Goal: Transaction & Acquisition: Obtain resource

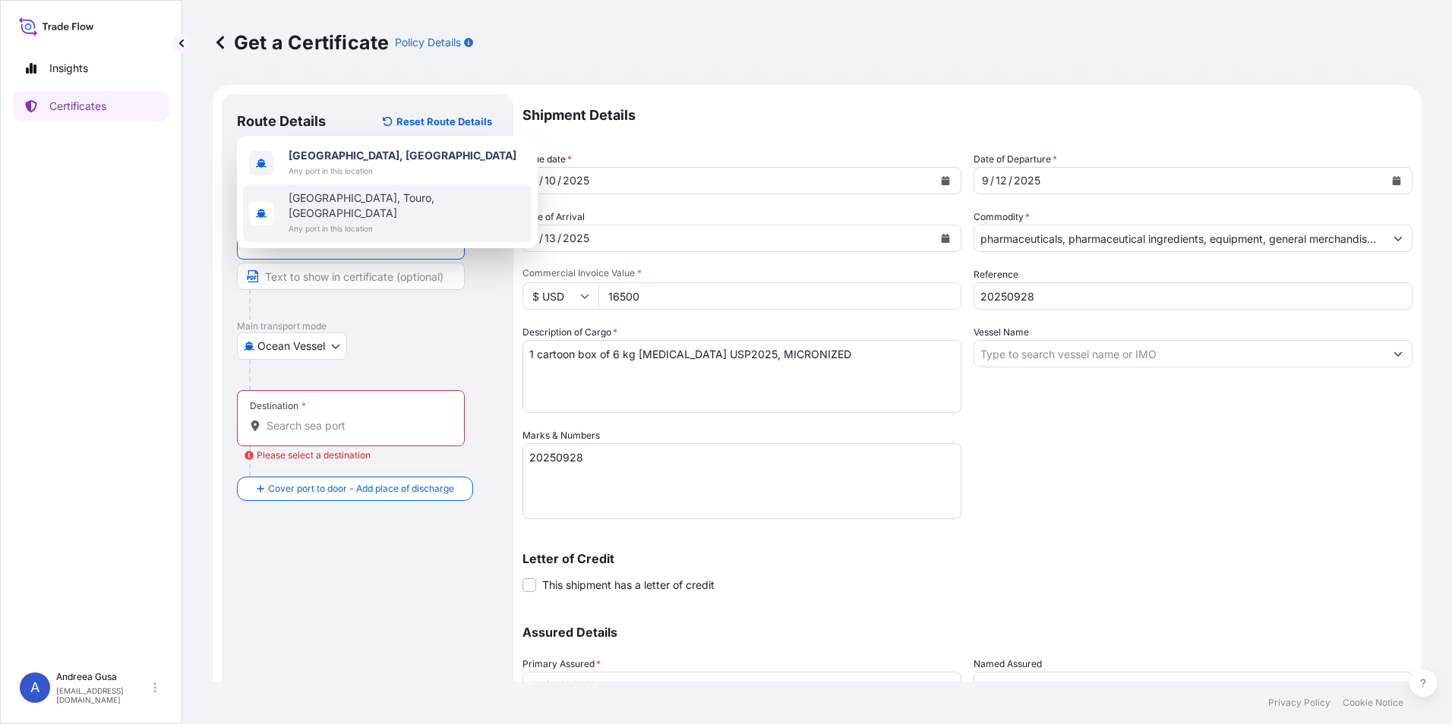
select select "Ocean Vessel"
select select "31484"
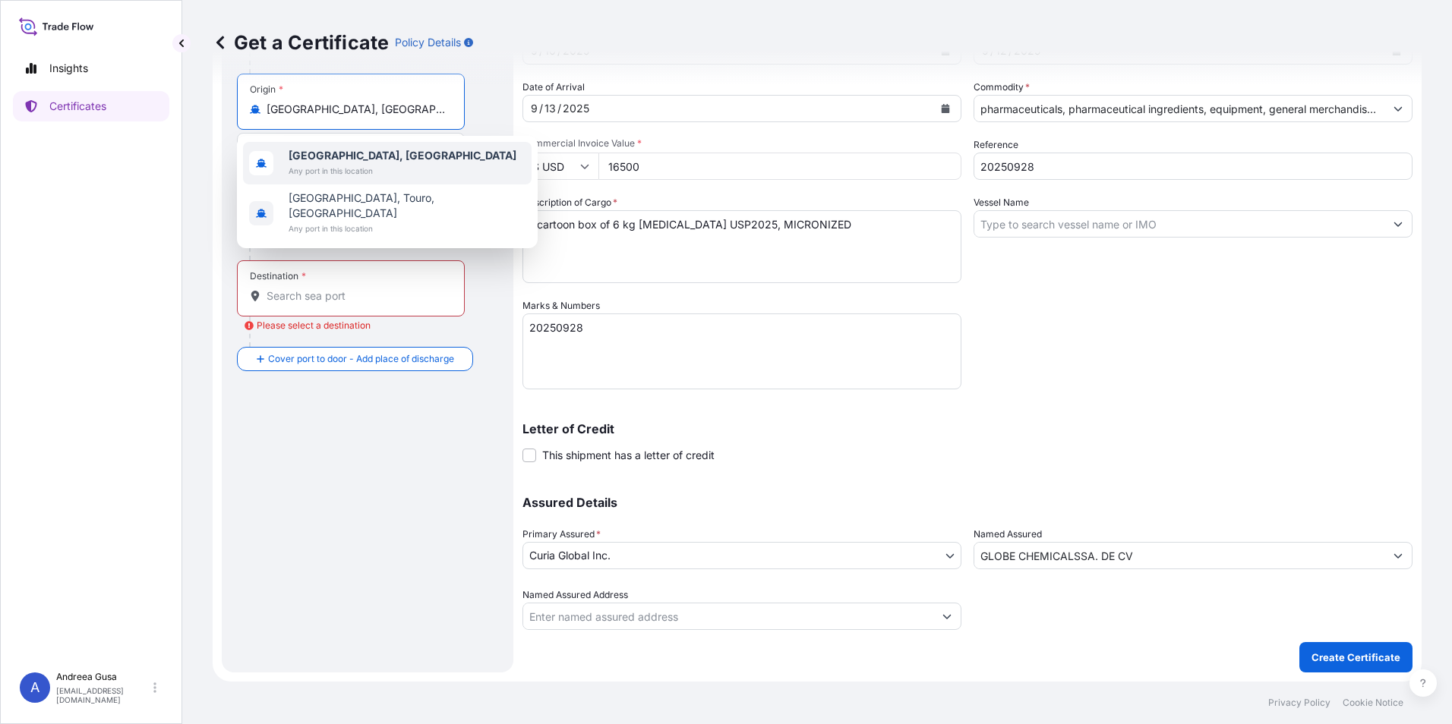
click at [349, 163] on span "Any port in this location" at bounding box center [403, 170] width 228 height 15
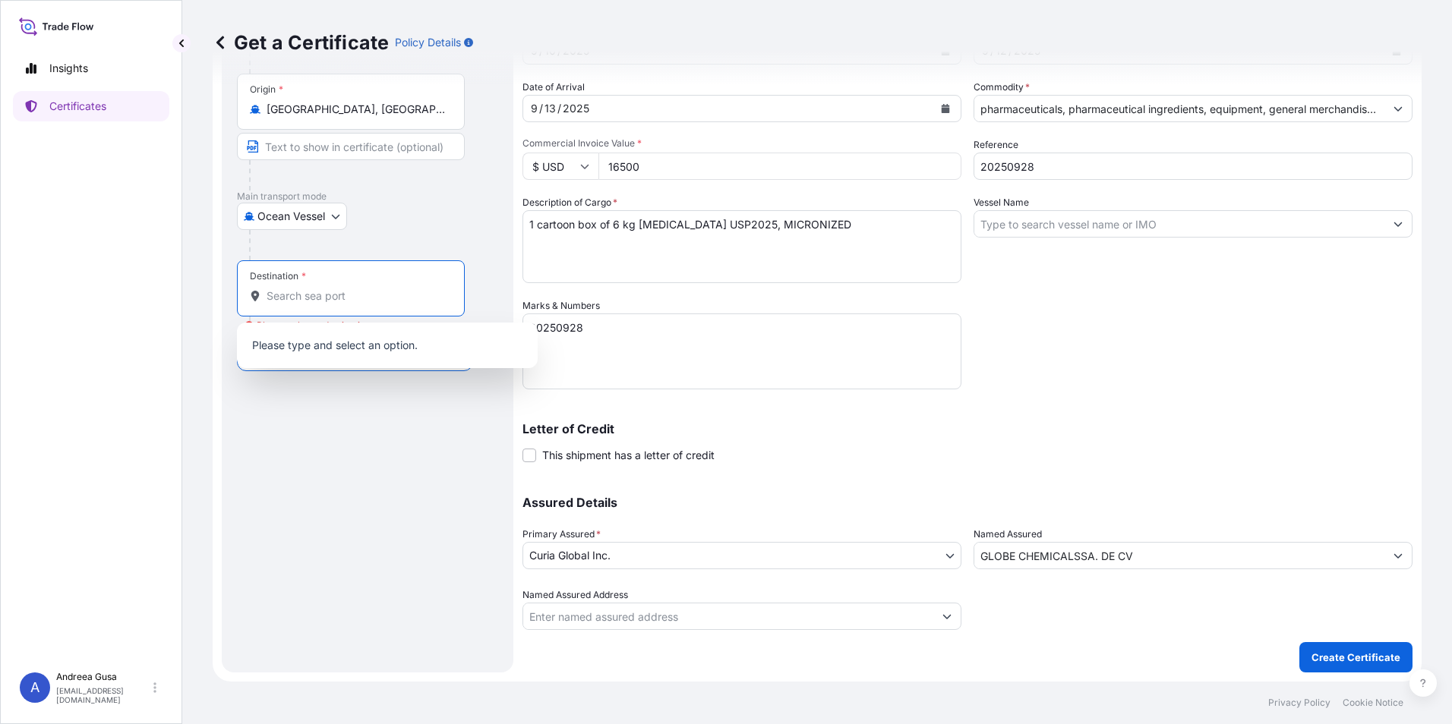
click at [310, 291] on input "Destination * Please select a destination" at bounding box center [356, 296] width 179 height 15
click at [301, 294] on input "Destination * Please select a destination" at bounding box center [356, 296] width 179 height 15
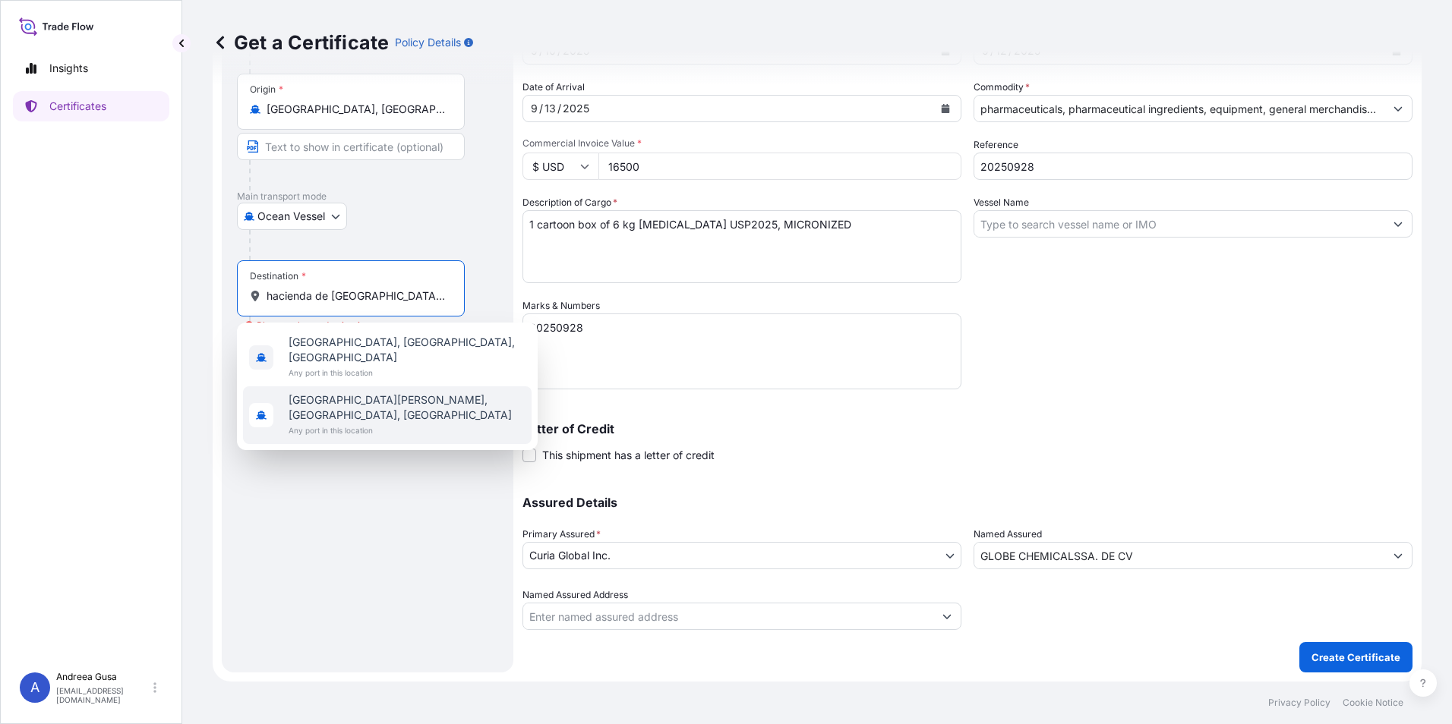
click at [420, 393] on span "[GEOGRAPHIC_DATA][PERSON_NAME], [GEOGRAPHIC_DATA], [GEOGRAPHIC_DATA]" at bounding box center [407, 408] width 237 height 30
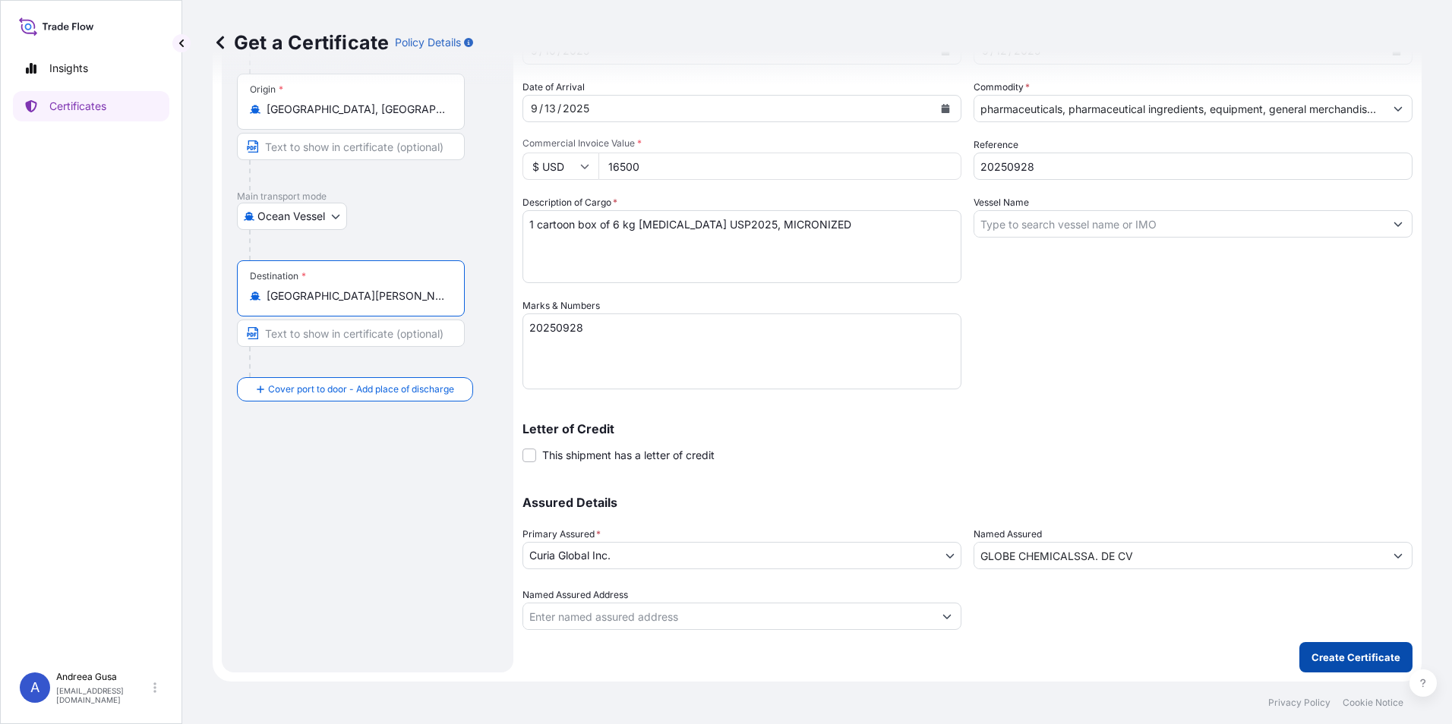
type input "[GEOGRAPHIC_DATA][PERSON_NAME], [GEOGRAPHIC_DATA], [GEOGRAPHIC_DATA]"
click at [1364, 655] on p "Create Certificate" at bounding box center [1355, 657] width 89 height 15
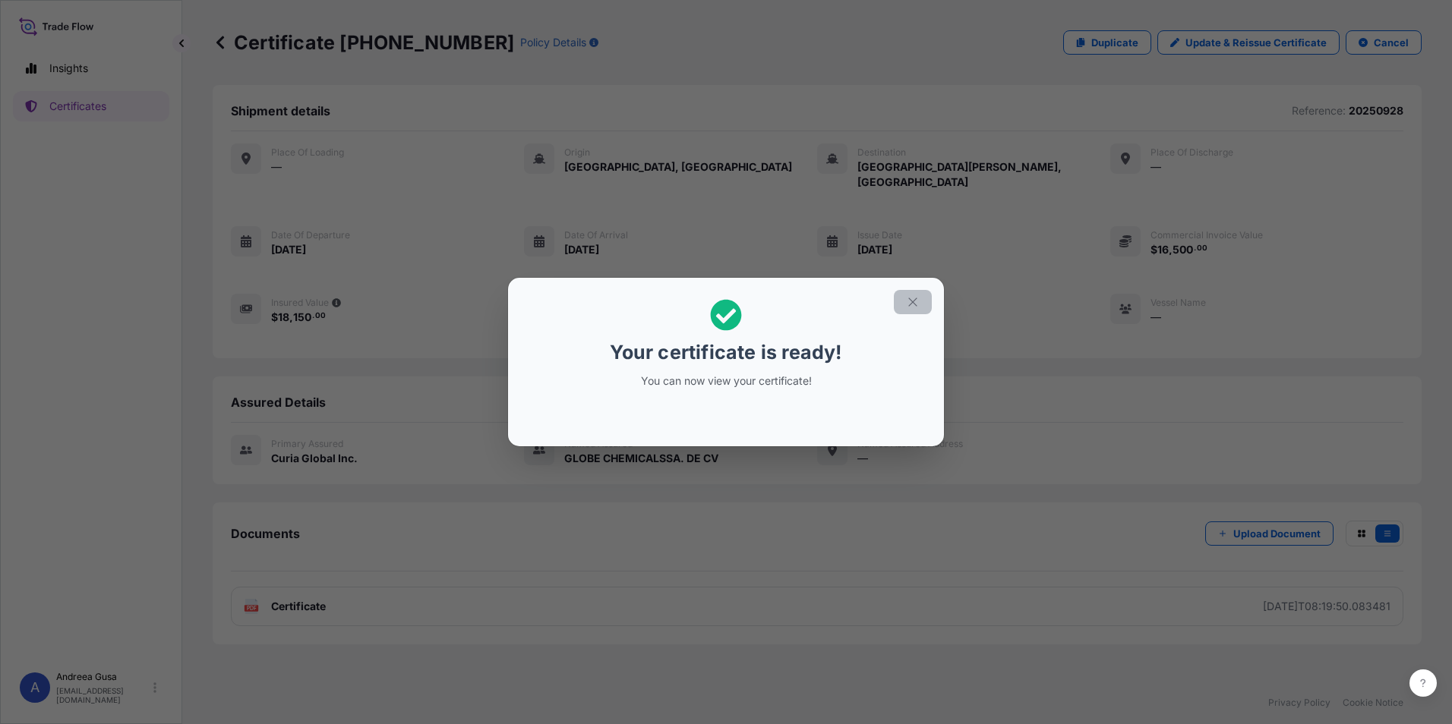
click at [914, 305] on icon "button" at bounding box center [913, 302] width 14 height 14
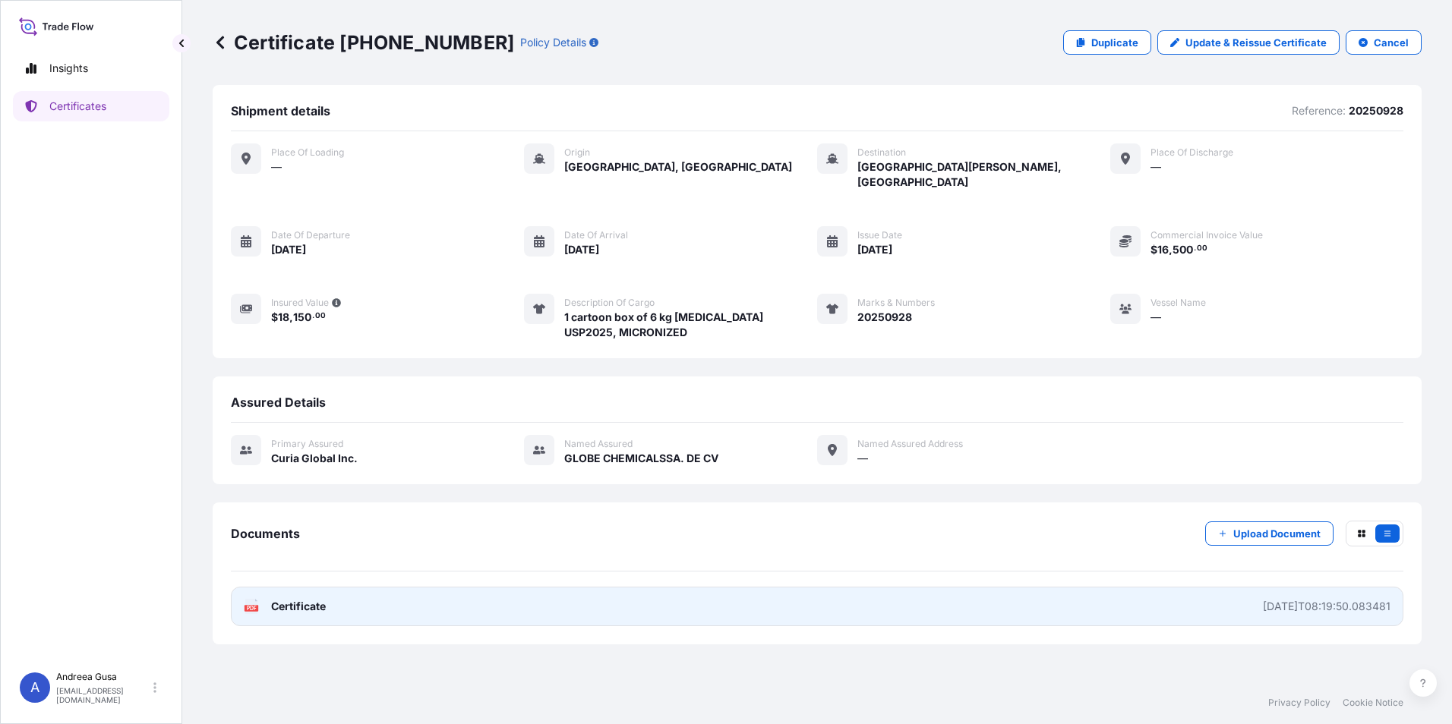
click at [292, 599] on span "Certificate" at bounding box center [298, 606] width 55 height 15
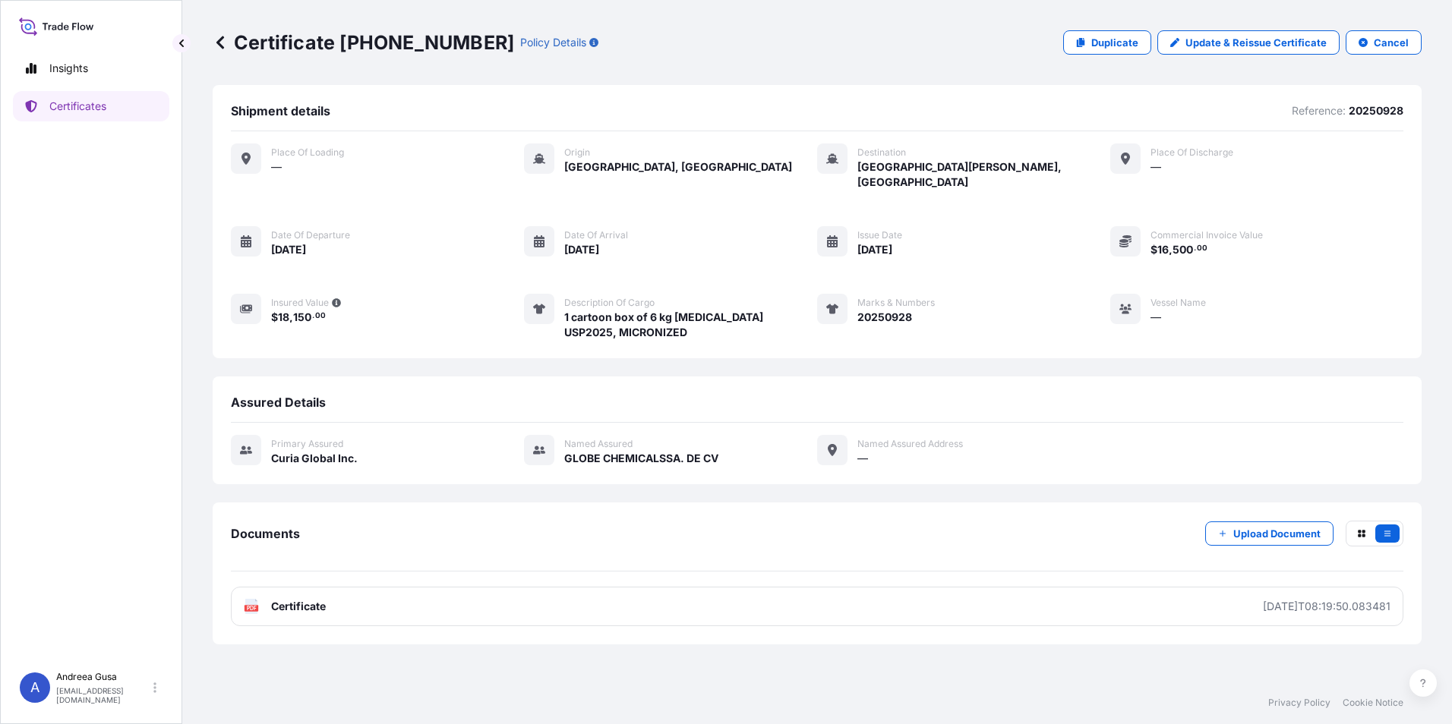
click at [718, 40] on div "Certificate [PHONE_NUMBER] Policy Details Duplicate Update & Reissue Certificat…" at bounding box center [817, 42] width 1209 height 24
click at [79, 103] on p "Certificates" at bounding box center [77, 106] width 57 height 15
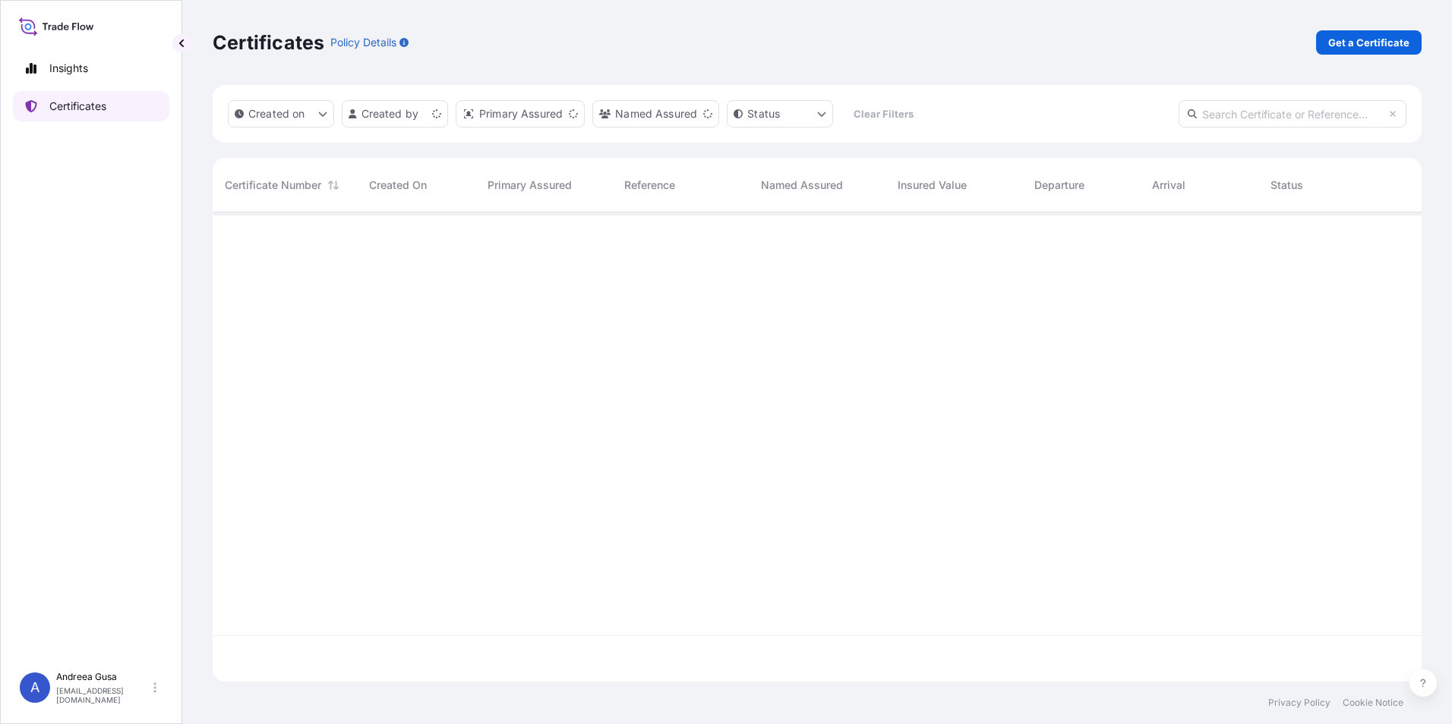
scroll to position [466, 1198]
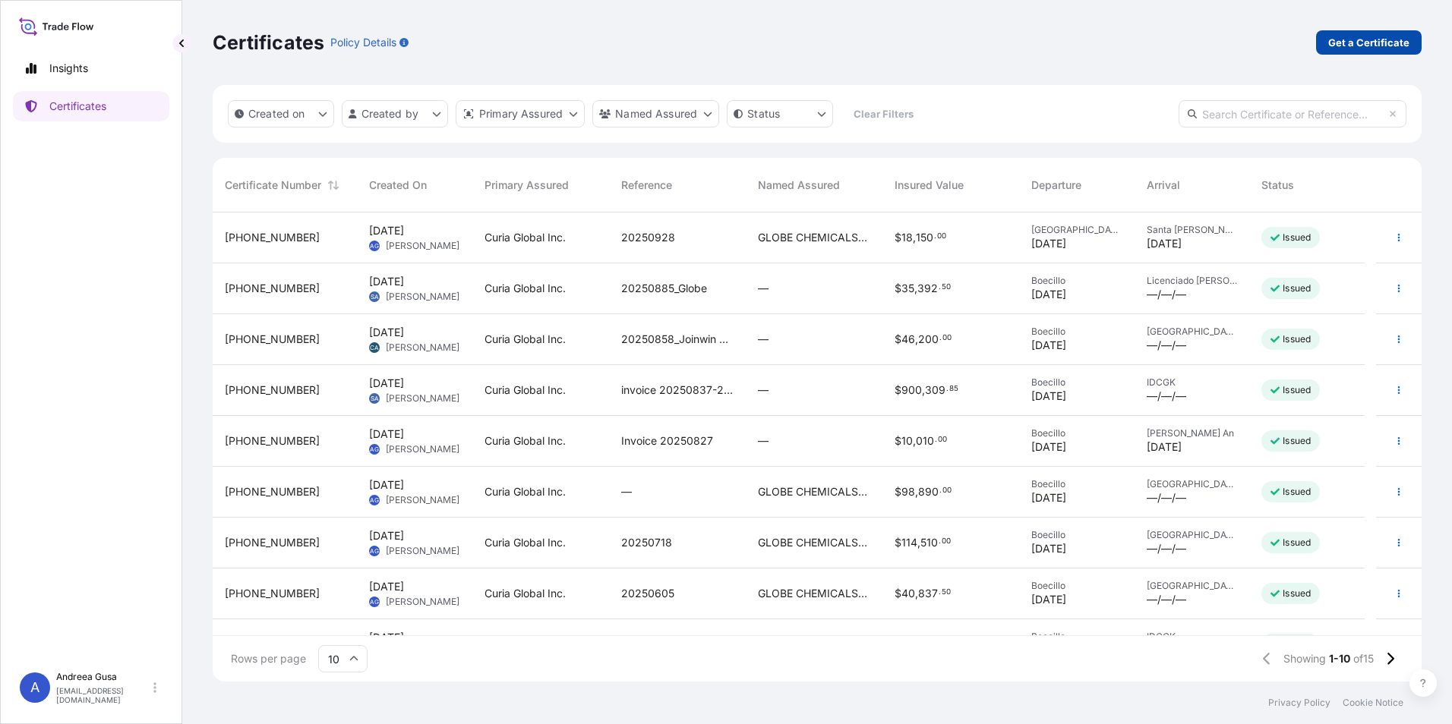
click at [1389, 37] on p "Get a Certificate" at bounding box center [1368, 42] width 81 height 15
select select "Ocean Vessel"
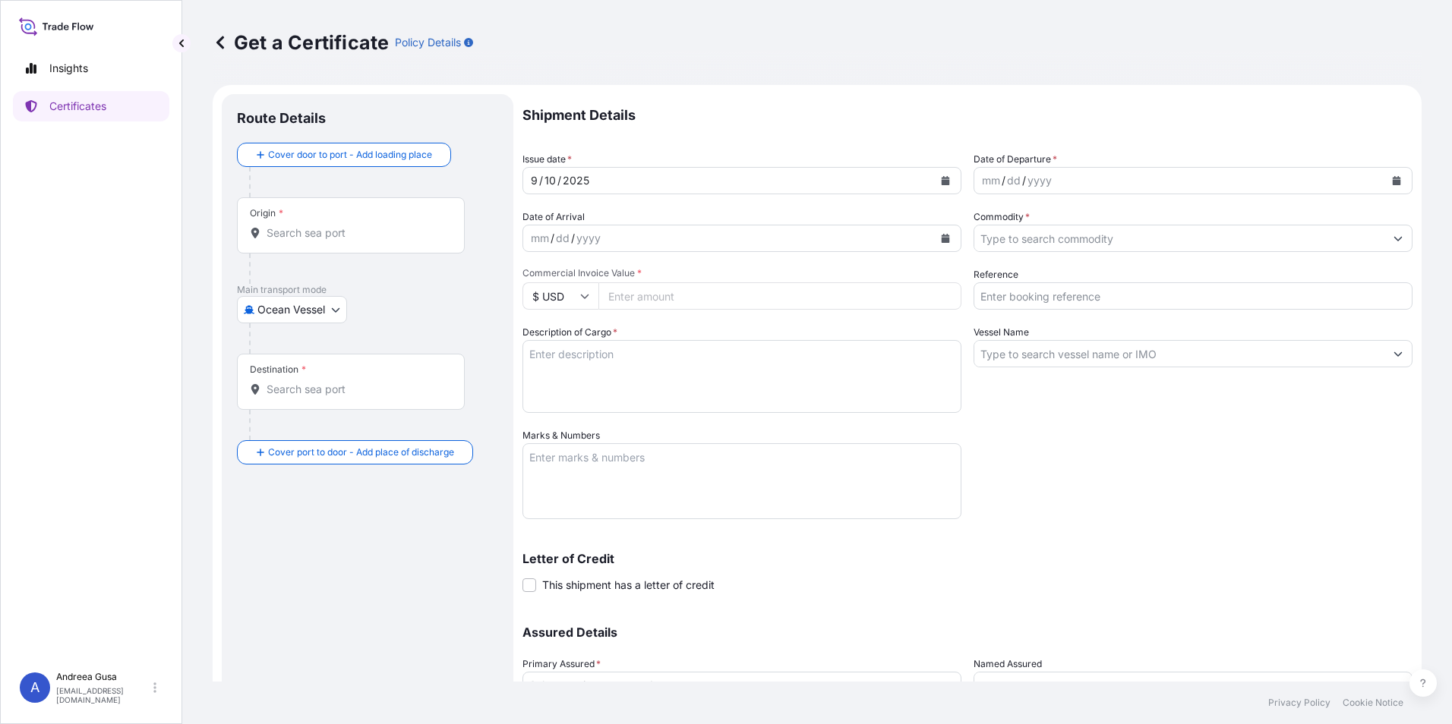
click at [1393, 183] on icon "Calendar" at bounding box center [1397, 180] width 8 height 9
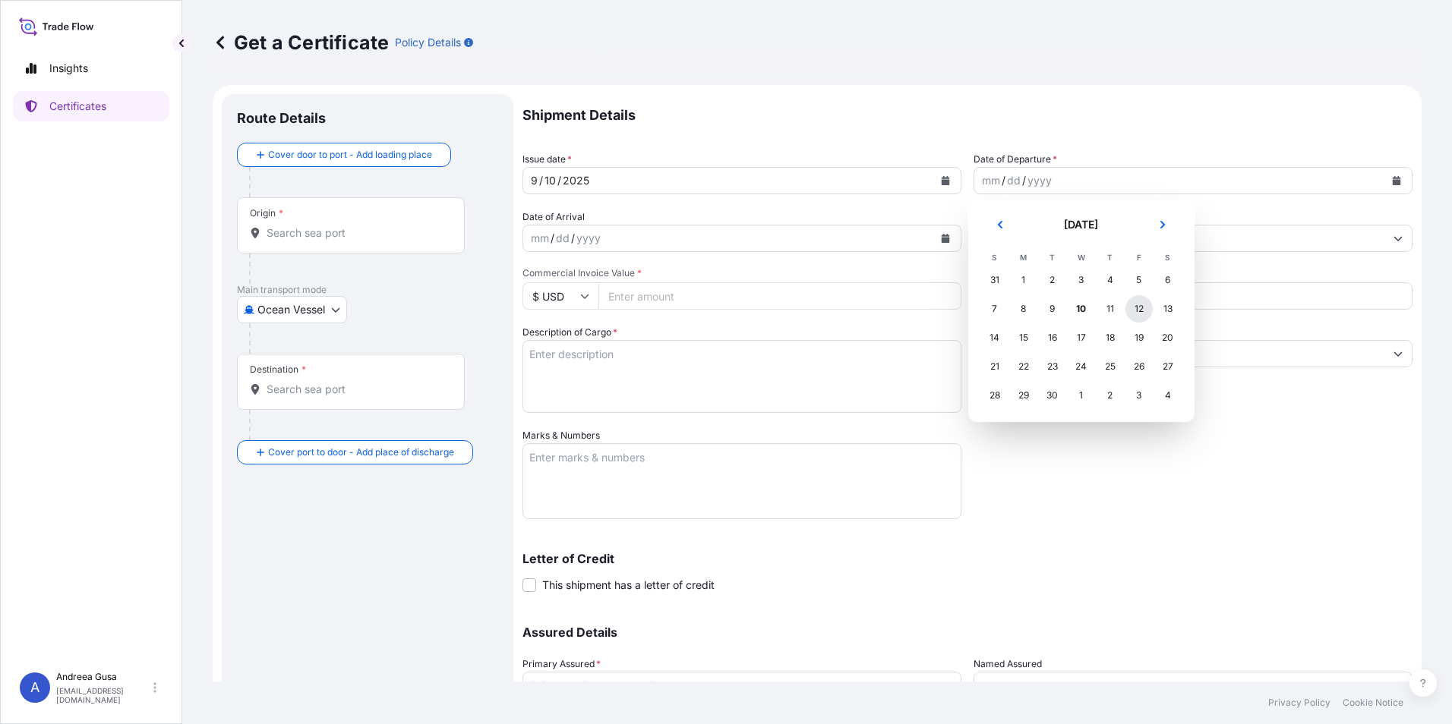
click at [1140, 311] on div "12" at bounding box center [1138, 308] width 27 height 27
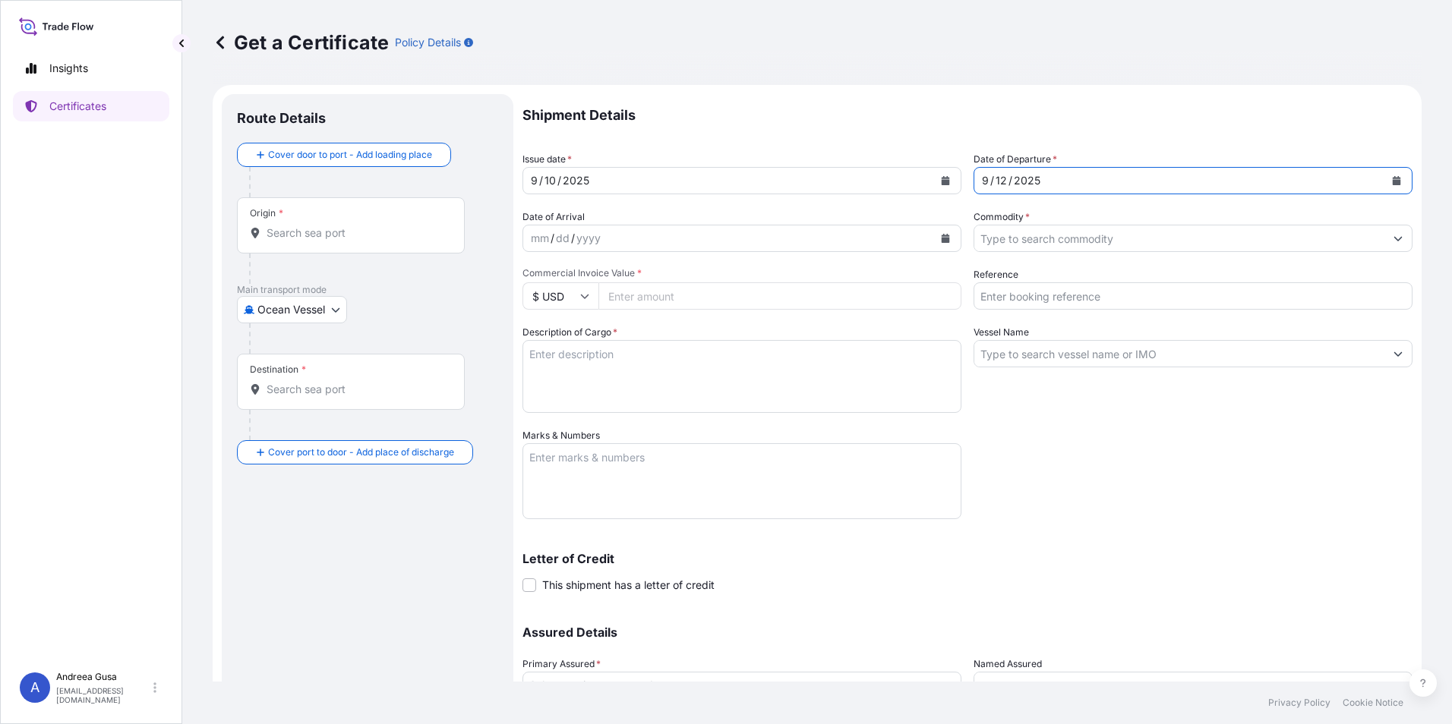
click at [933, 229] on button "Calendar" at bounding box center [945, 238] width 24 height 24
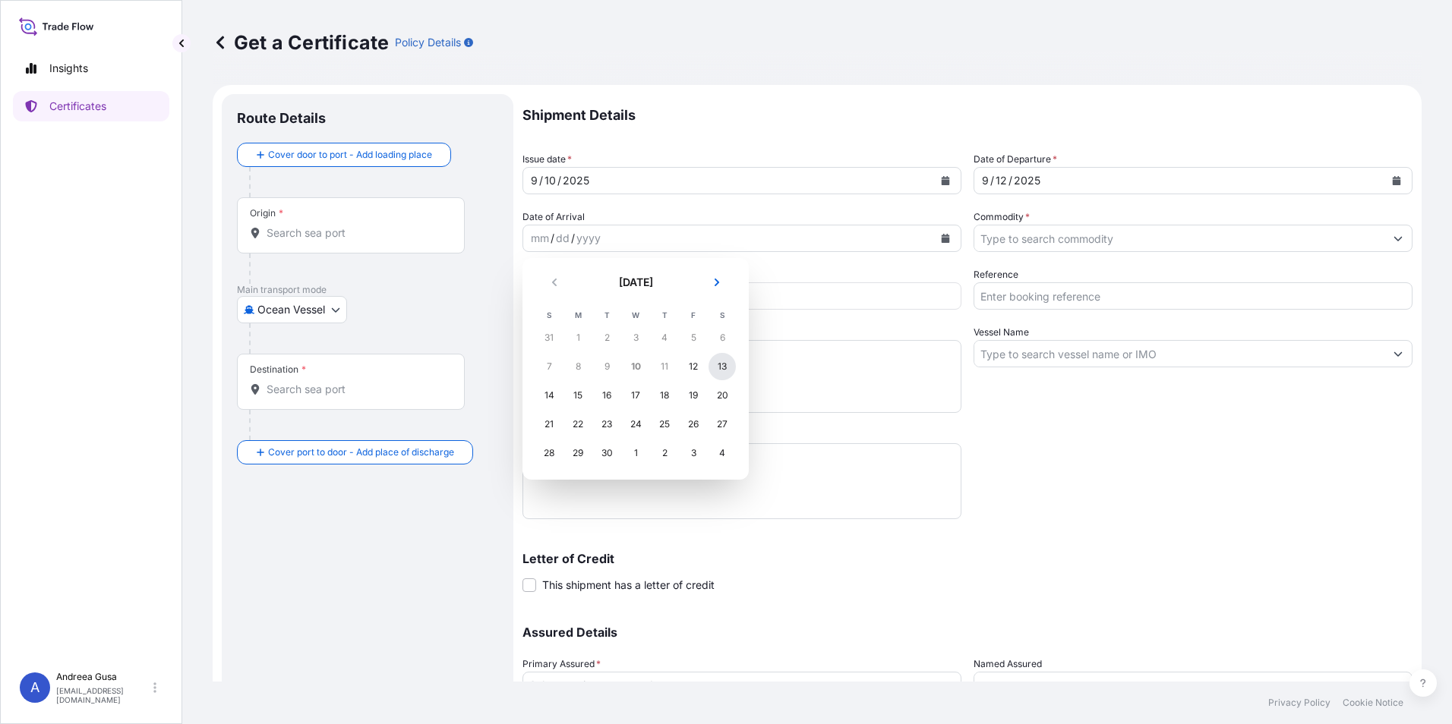
click at [725, 368] on div "13" at bounding box center [722, 366] width 27 height 27
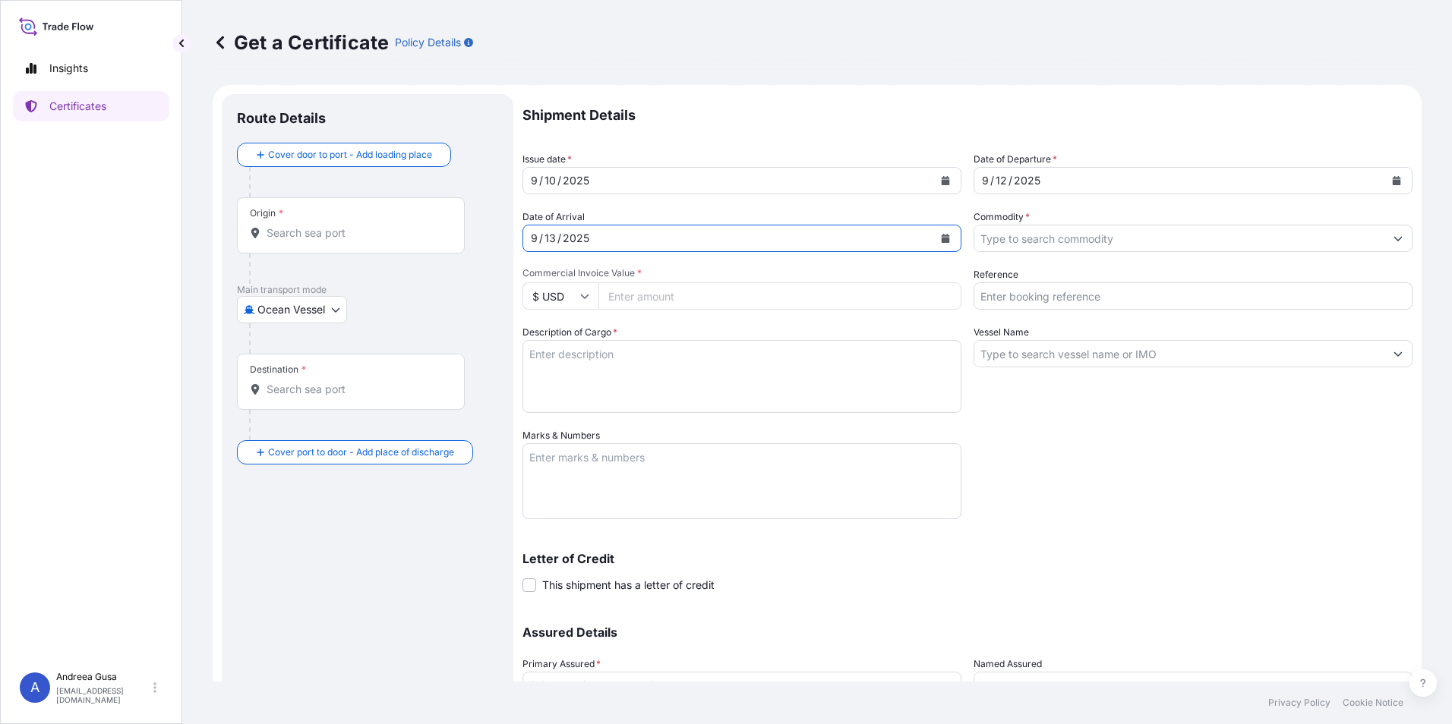
click at [1368, 238] on input "Commodity *" at bounding box center [1179, 238] width 410 height 27
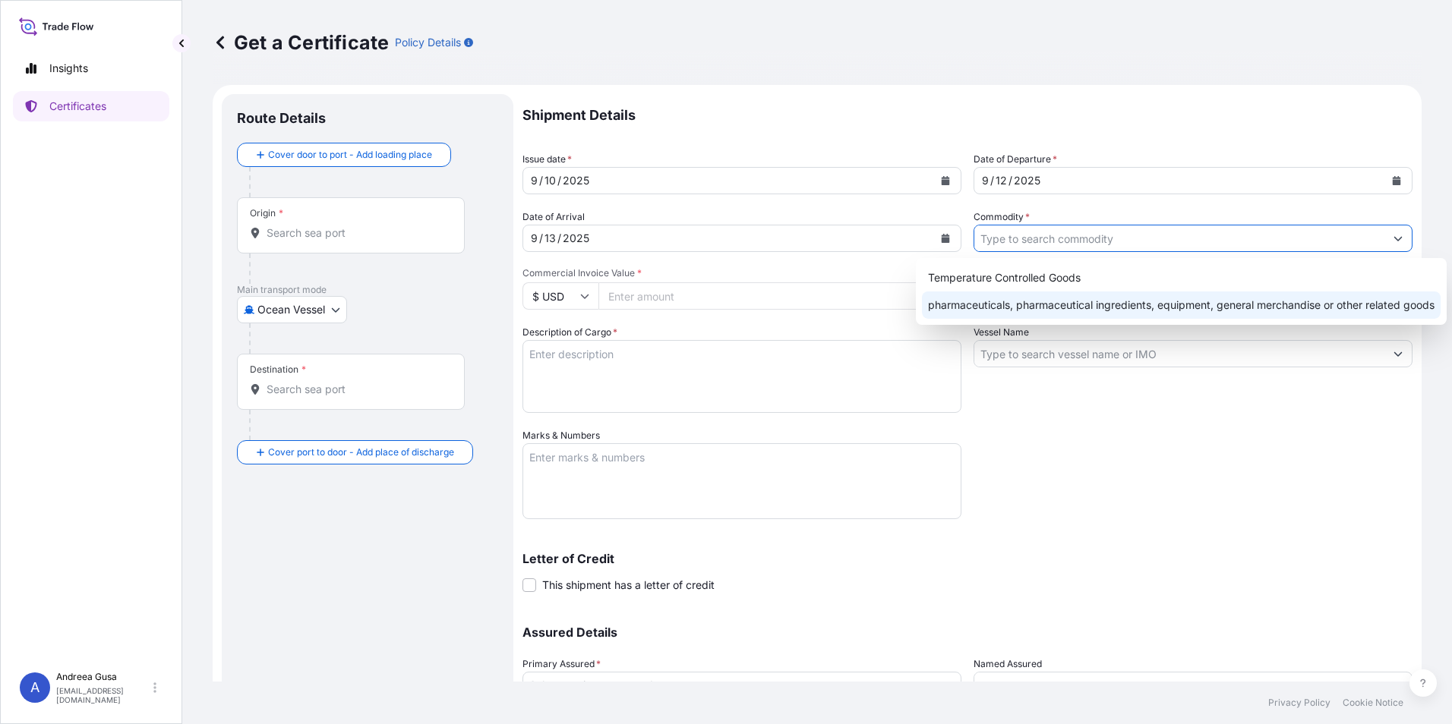
click at [1150, 305] on div "pharmaceuticals, pharmaceutical ingredients, equipment, general merchandise or …" at bounding box center [1181, 305] width 519 height 27
type input "pharmaceuticals, pharmaceutical ingredients, equipment, general merchandise or …"
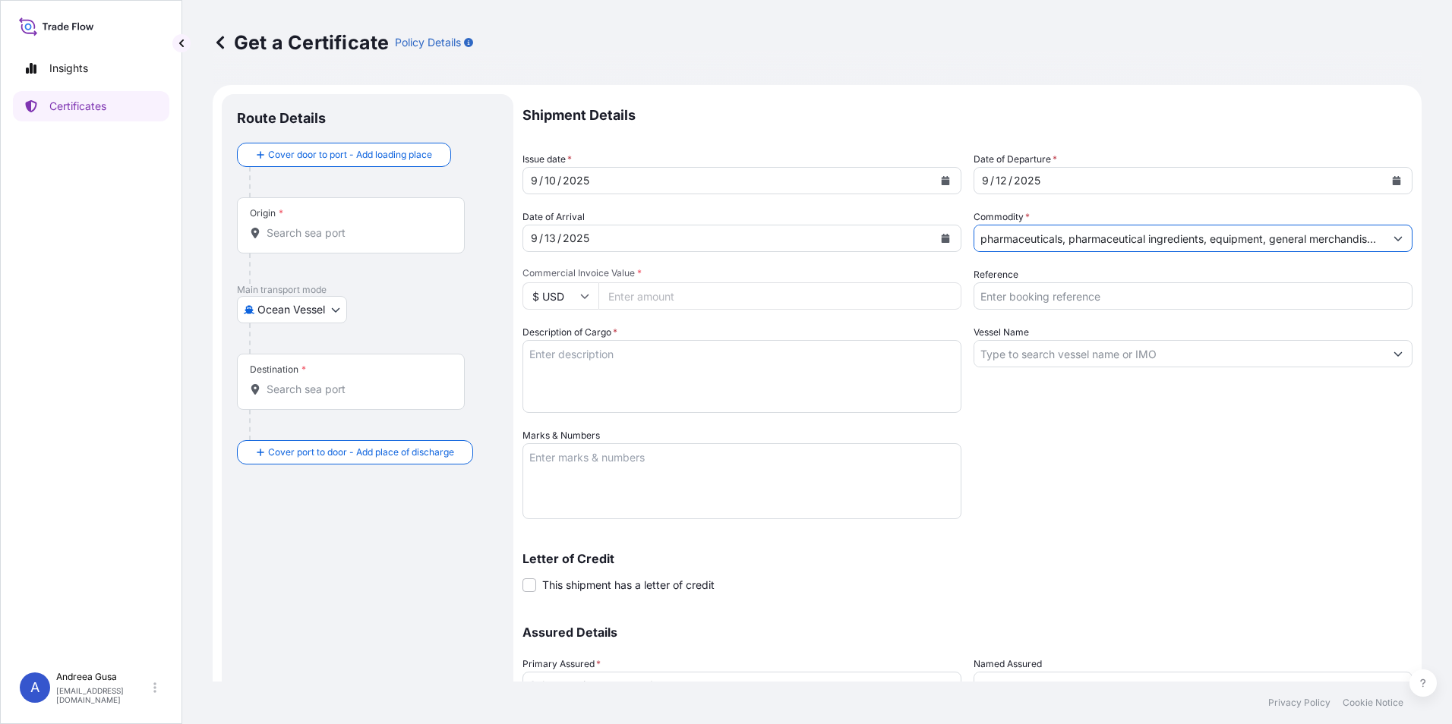
click at [722, 294] on input "Commercial Invoice Value *" at bounding box center [779, 295] width 363 height 27
type input "16500"
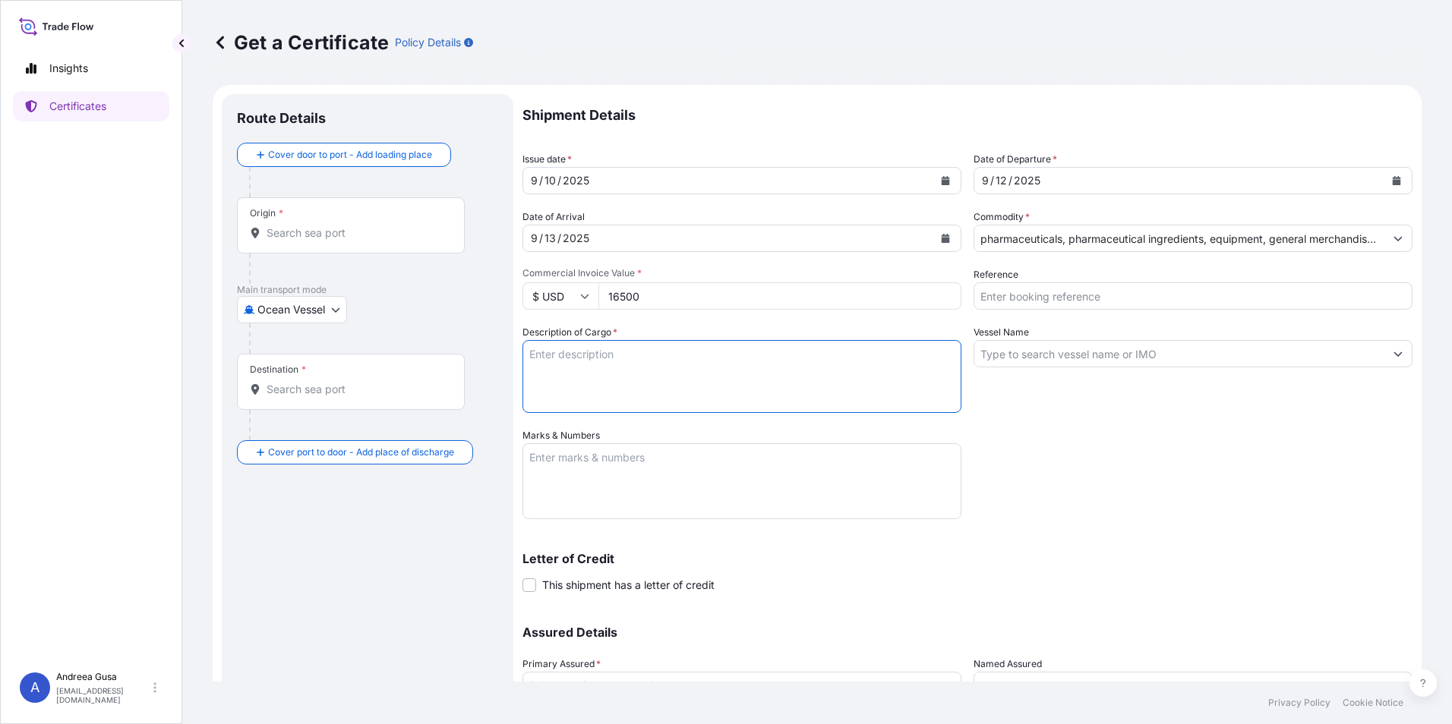
click at [724, 364] on textarea "Description of Cargo *" at bounding box center [741, 376] width 439 height 73
click at [559, 358] on textarea "Description of Cargo *" at bounding box center [741, 376] width 439 height 73
click at [595, 353] on textarea "1 cartoon bof of 6 Kg" at bounding box center [741, 376] width 439 height 73
click at [644, 353] on textarea "1 cartoon box of 6 Kg" at bounding box center [741, 376] width 439 height 73
click at [671, 357] on textarea "1 cartoon box of 6 Kg de" at bounding box center [741, 376] width 439 height 73
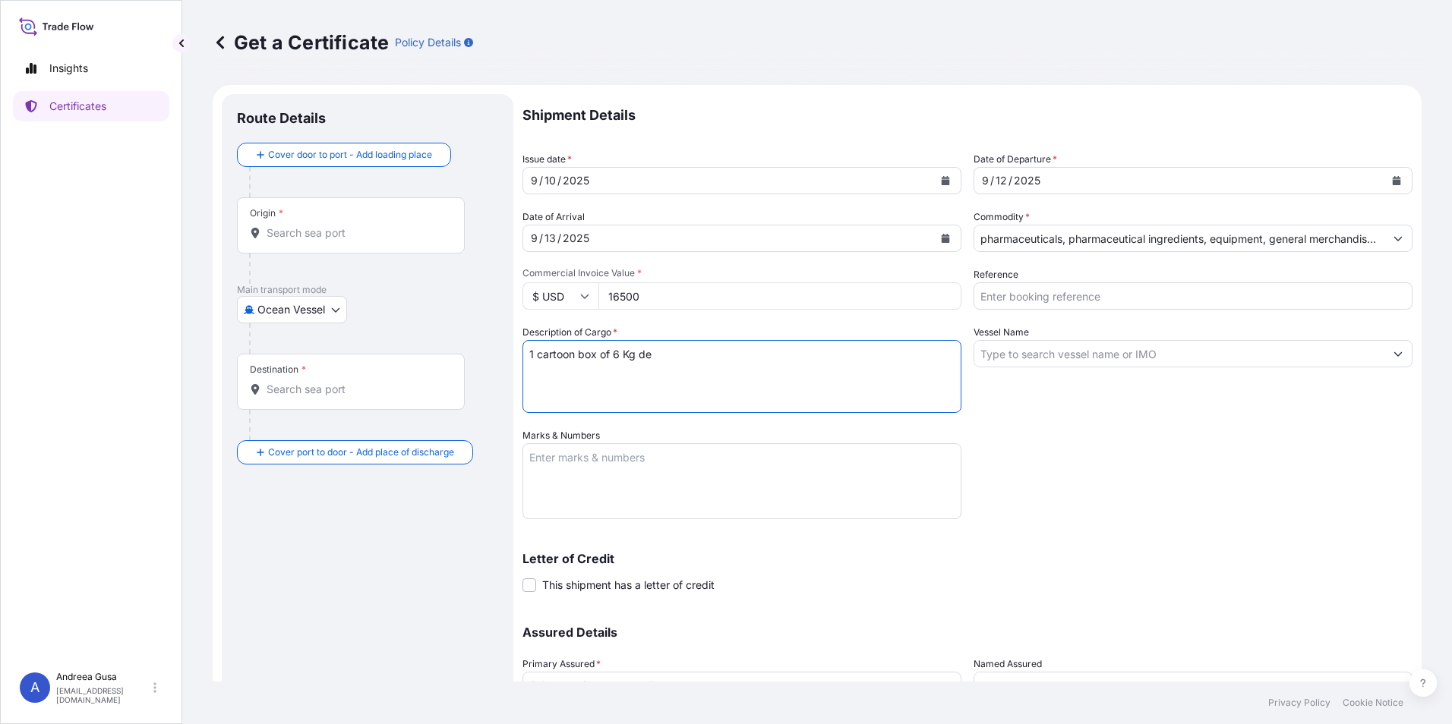
paste textarea "[MEDICAL_DATA] USP2025, MICRONIZED"
type textarea "1 cartoon box of 6 Kg de [MEDICAL_DATA] USP2025, MICRONIZED"
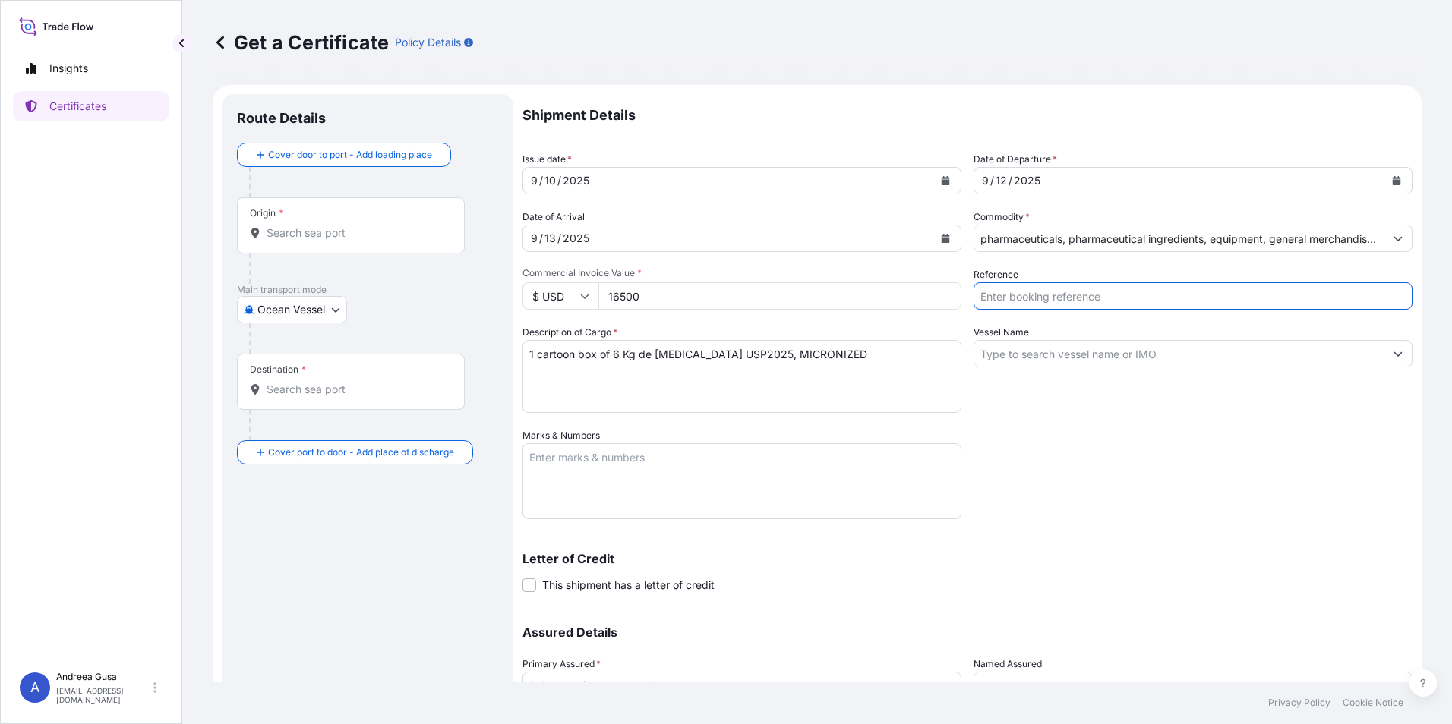
click at [1333, 293] on input "Reference" at bounding box center [1193, 295] width 439 height 27
type input "20250929"
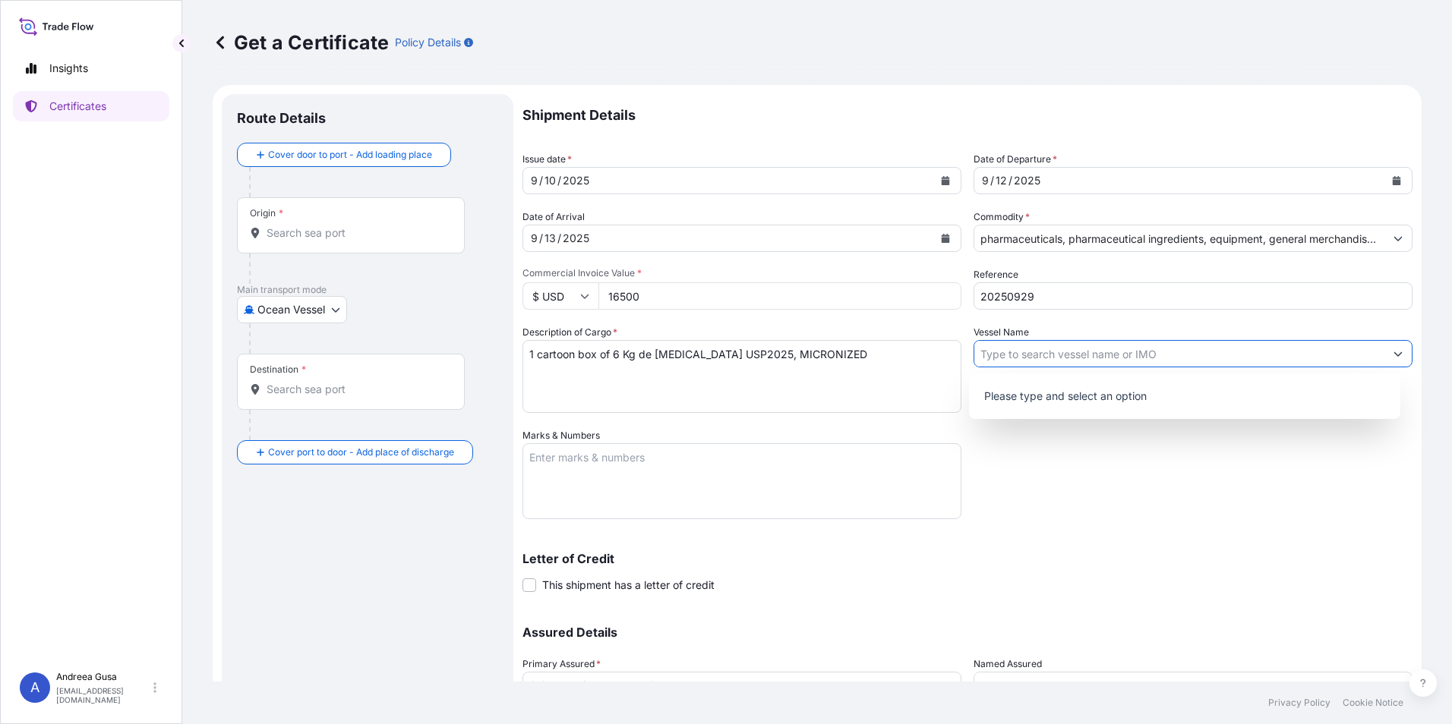
click at [1384, 358] on button "Show suggestions" at bounding box center [1397, 353] width 27 height 27
click at [1286, 496] on div "Shipment Details Issue date * [DATE] Date of Departure * [DATE] Date of Arrival…" at bounding box center [967, 427] width 890 height 666
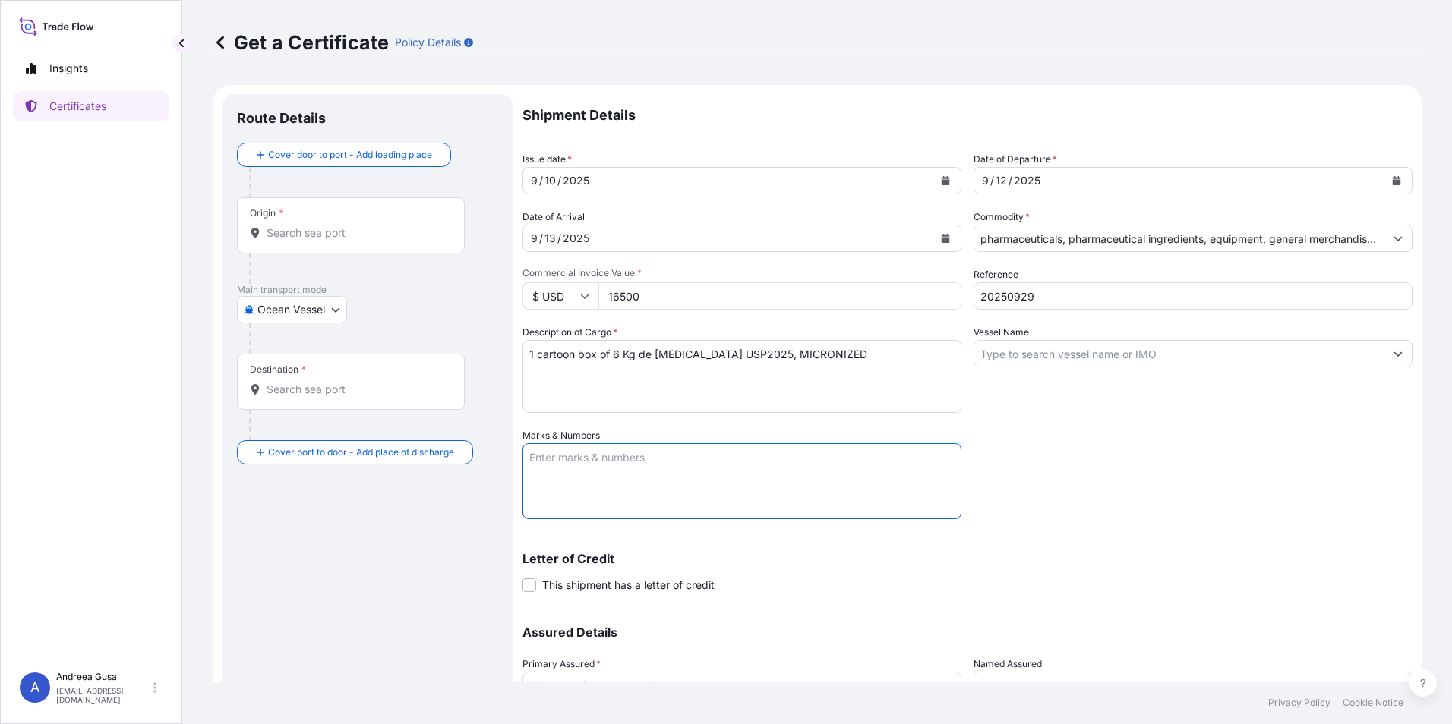
click at [608, 468] on textarea "Marks & Numbers" at bounding box center [741, 481] width 439 height 76
type textarea "20250929"
click at [337, 222] on div "Origin *" at bounding box center [351, 225] width 228 height 56
click at [337, 226] on input "Origin *" at bounding box center [356, 233] width 179 height 15
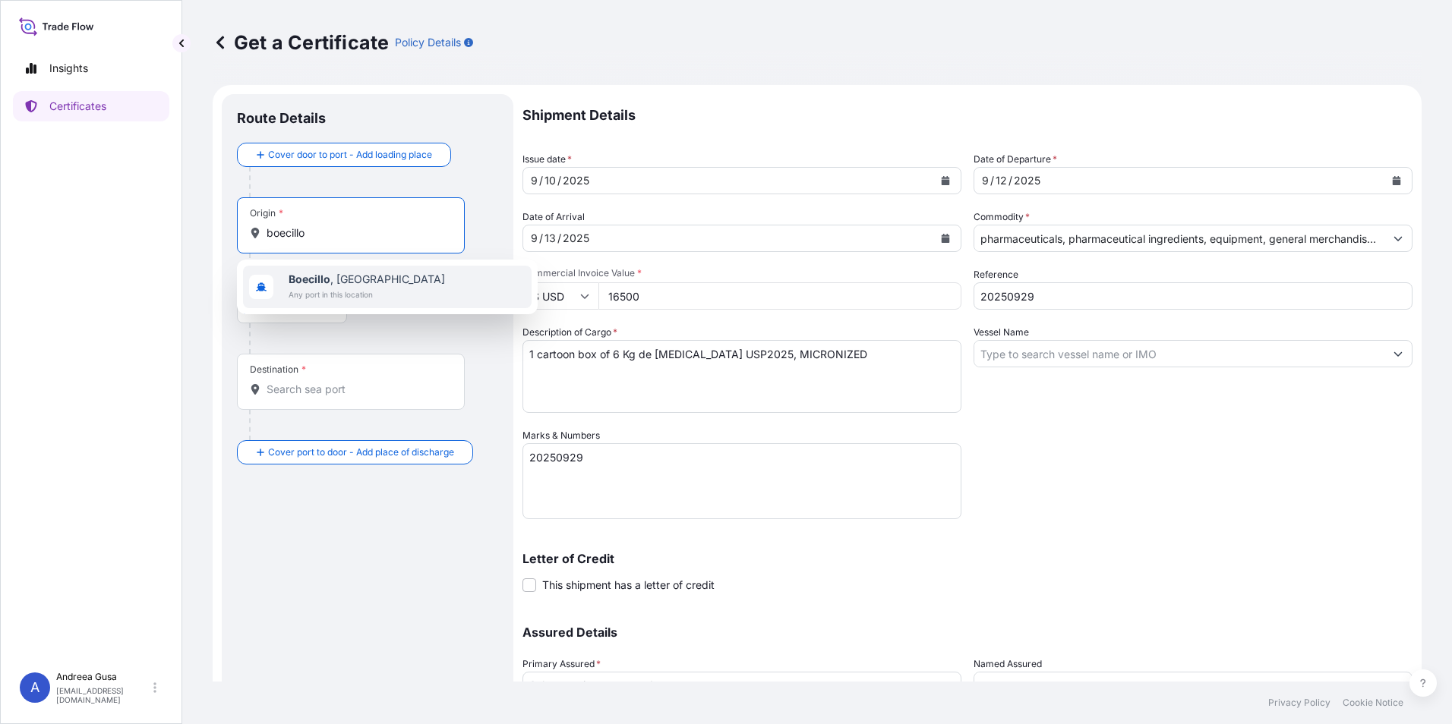
click at [345, 278] on span "Boecillo , [GEOGRAPHIC_DATA]" at bounding box center [367, 279] width 156 height 15
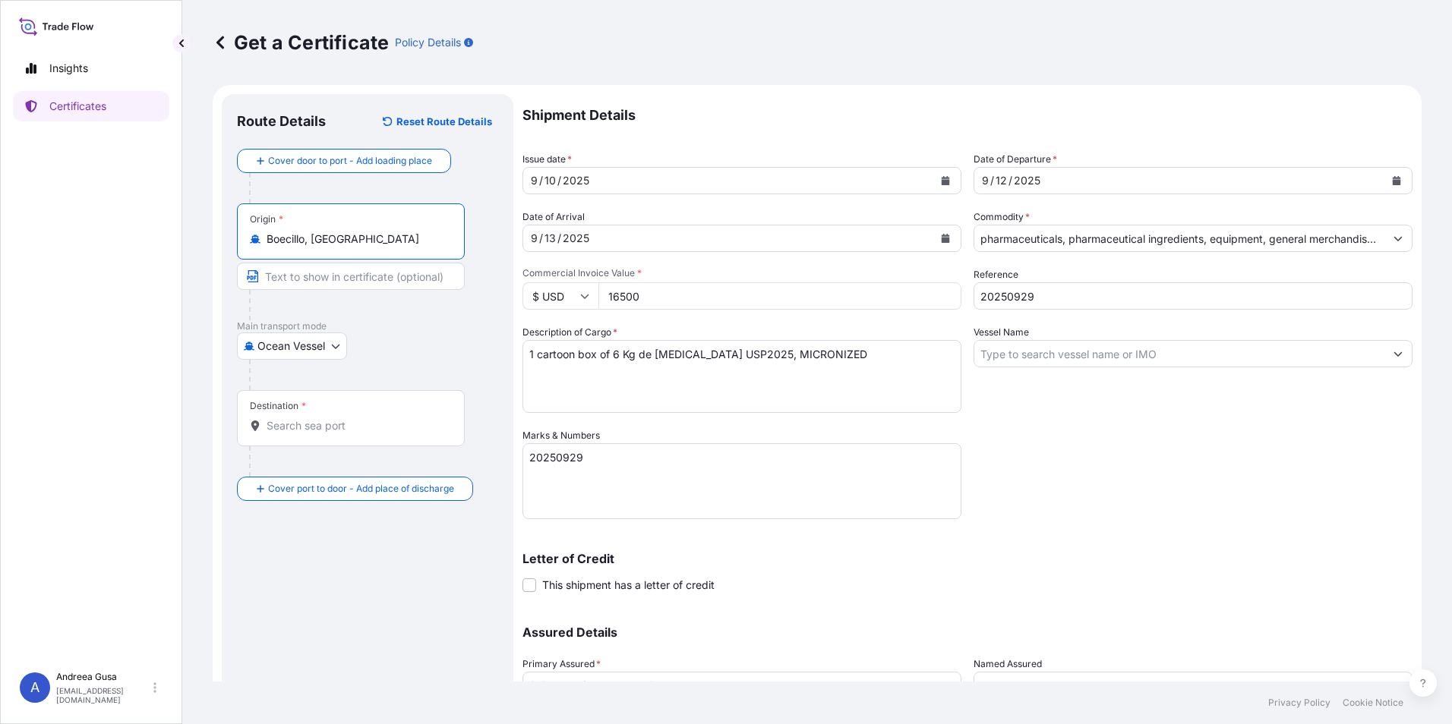
type input "Boecillo, [GEOGRAPHIC_DATA]"
click at [354, 412] on div "Destination *" at bounding box center [351, 418] width 228 height 56
click at [354, 418] on input "Destination *" at bounding box center [356, 425] width 179 height 15
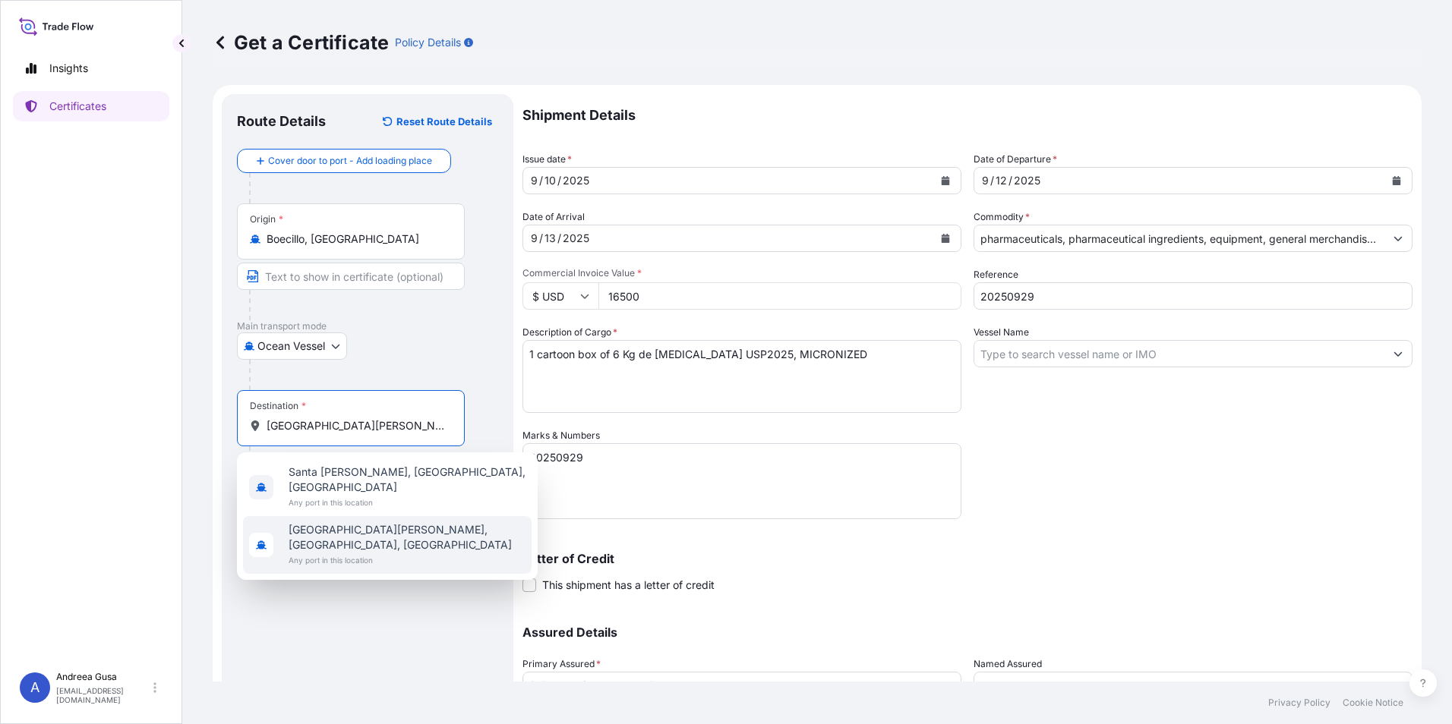
click at [384, 522] on span "[GEOGRAPHIC_DATA][PERSON_NAME], [GEOGRAPHIC_DATA], [GEOGRAPHIC_DATA]" at bounding box center [407, 537] width 237 height 30
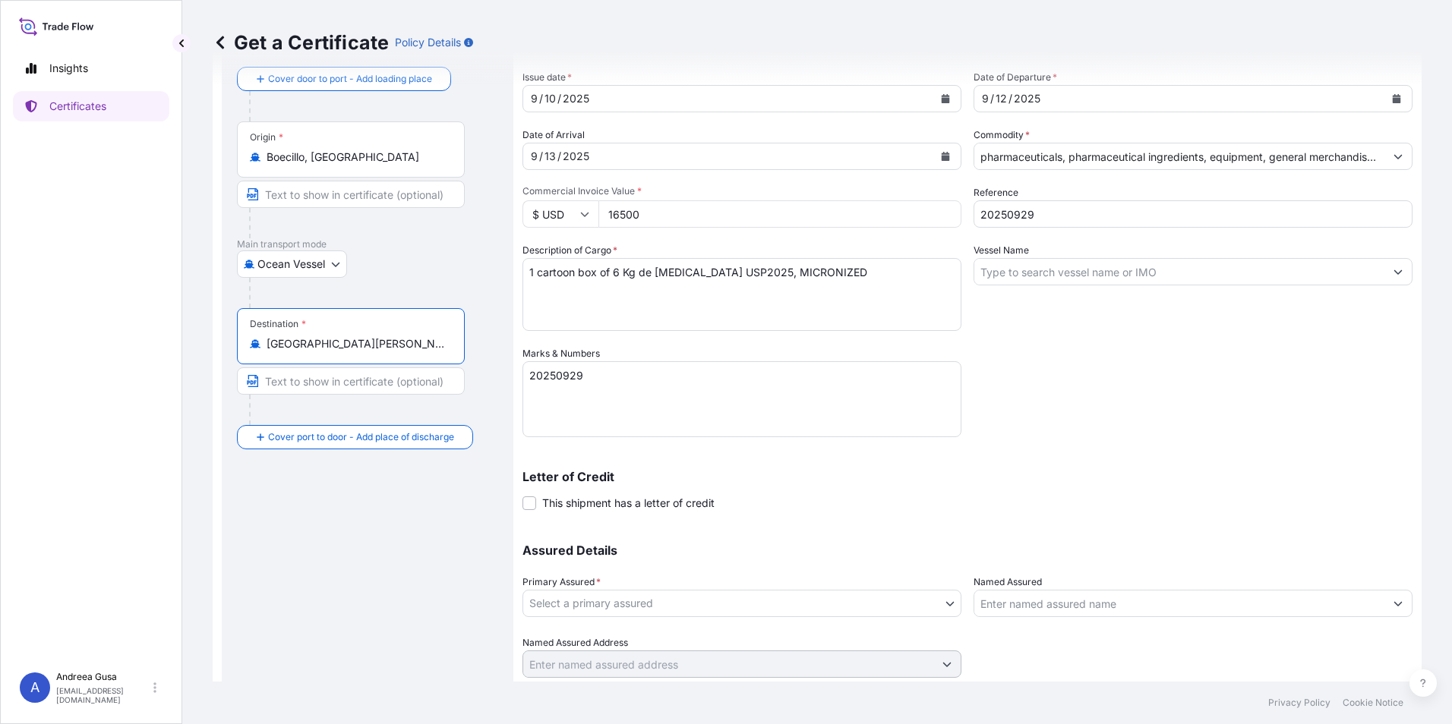
scroll to position [130, 0]
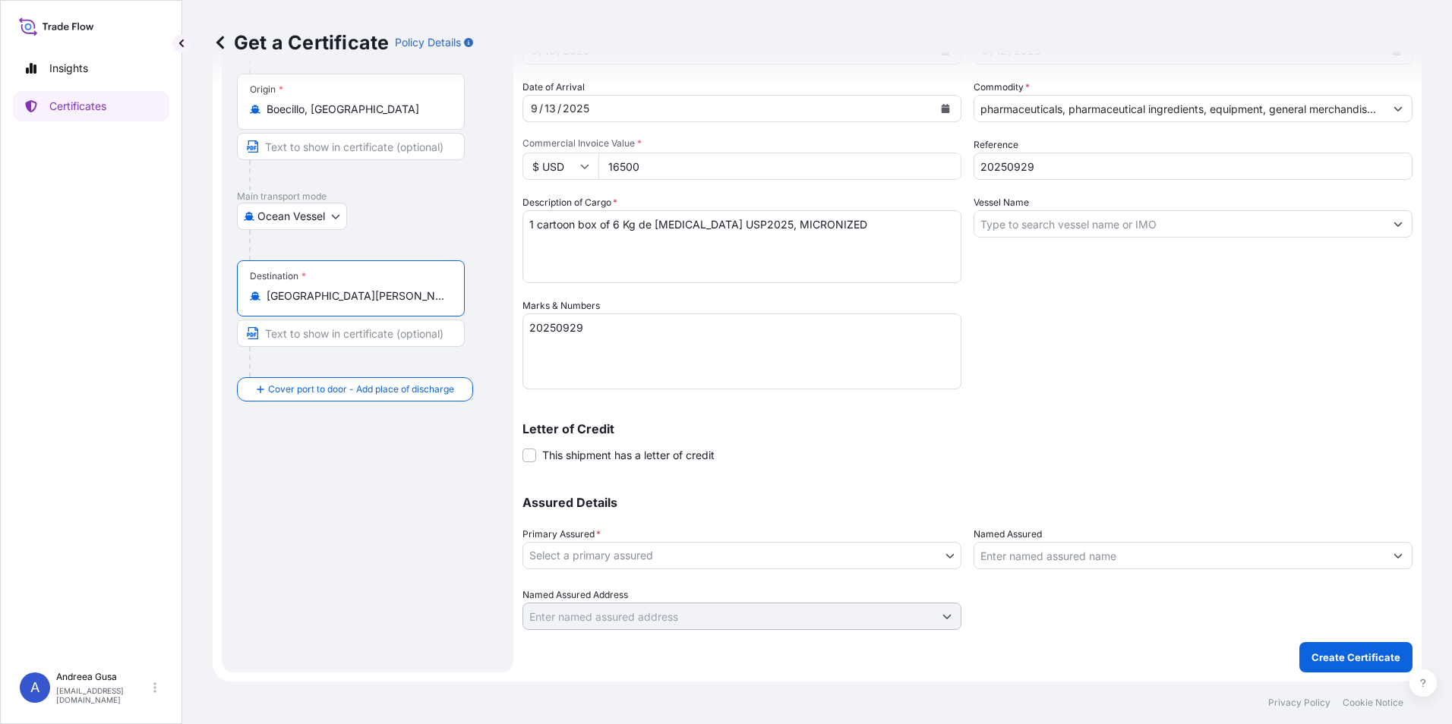
type input "[GEOGRAPHIC_DATA][PERSON_NAME], [GEOGRAPHIC_DATA], [GEOGRAPHIC_DATA]"
click at [891, 556] on body "Insights Certificates A [PERSON_NAME] [EMAIL_ADDRESS][DOMAIN_NAME] Get a Certif…" at bounding box center [726, 362] width 1452 height 724
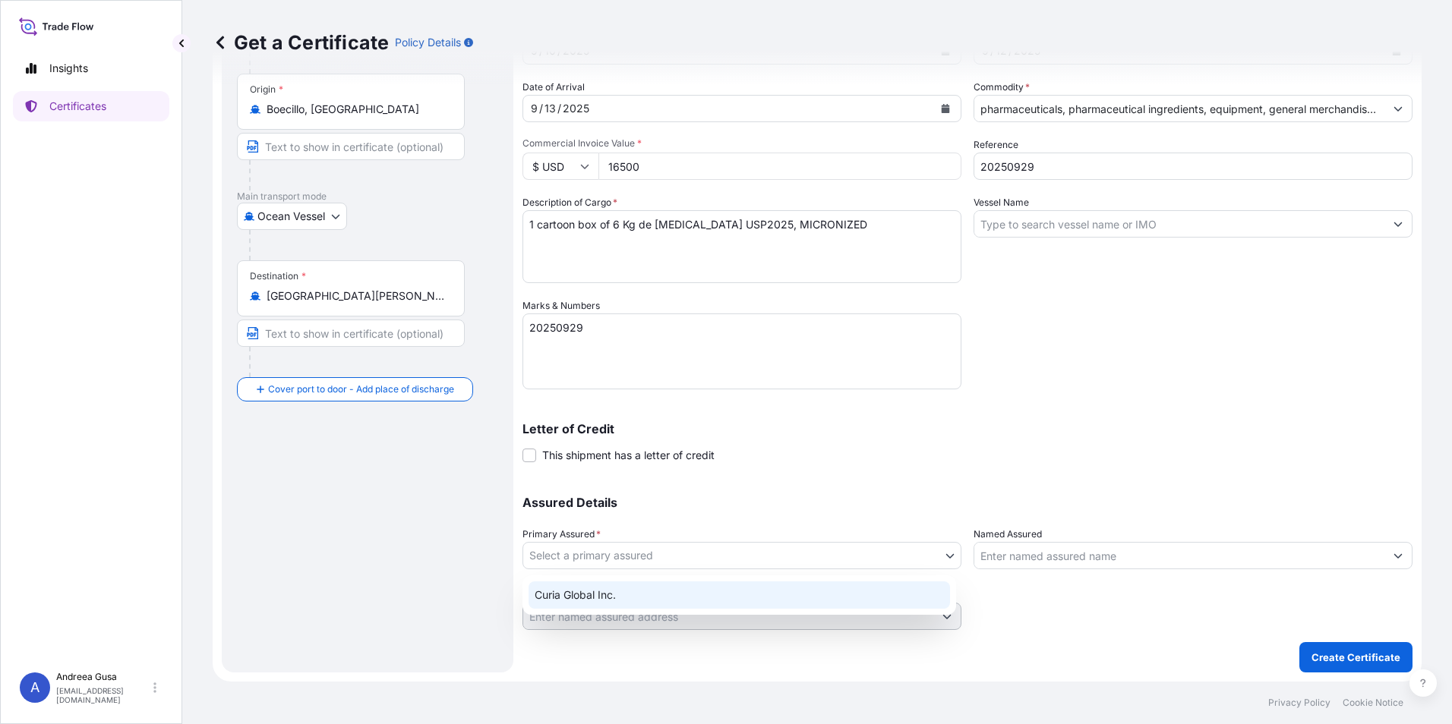
click at [642, 591] on div "Curia Global Inc." at bounding box center [739, 595] width 421 height 27
select select "31484"
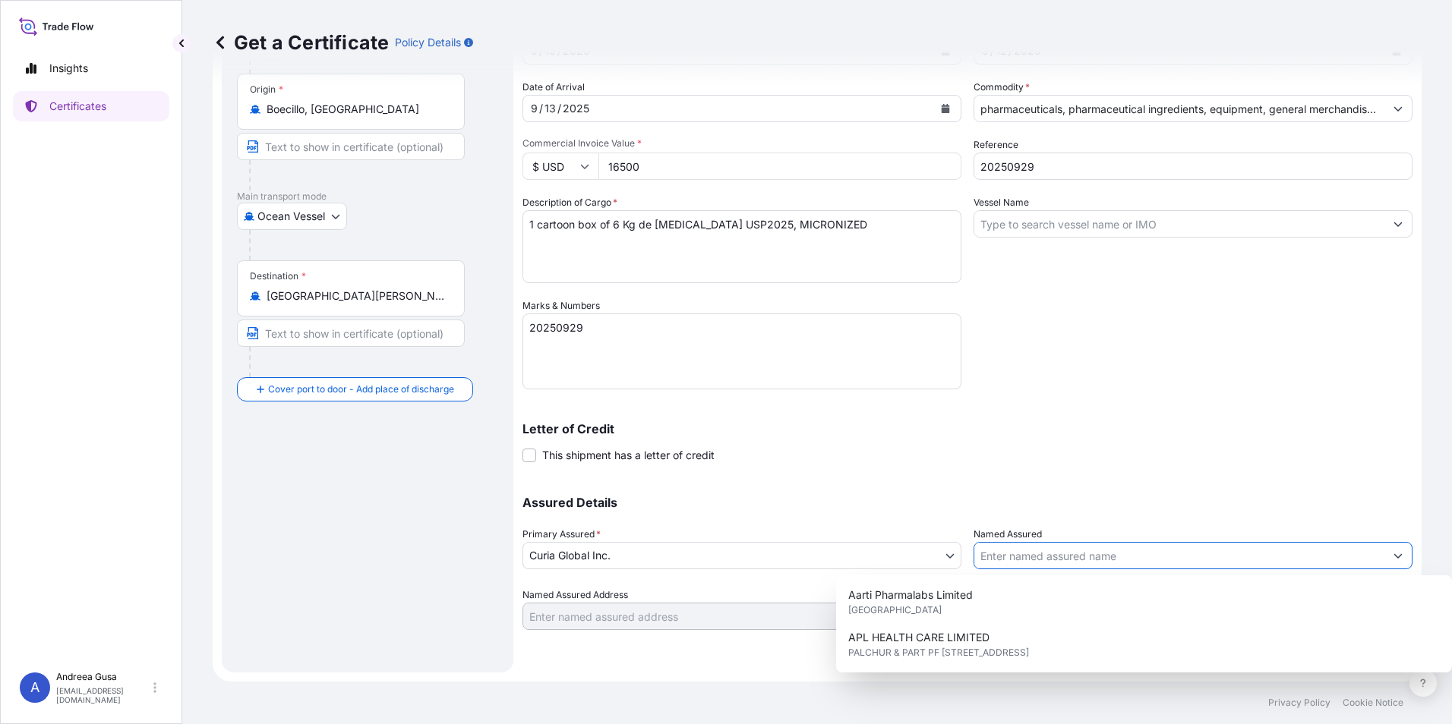
click at [1048, 559] on input "Named Assured" at bounding box center [1179, 555] width 410 height 27
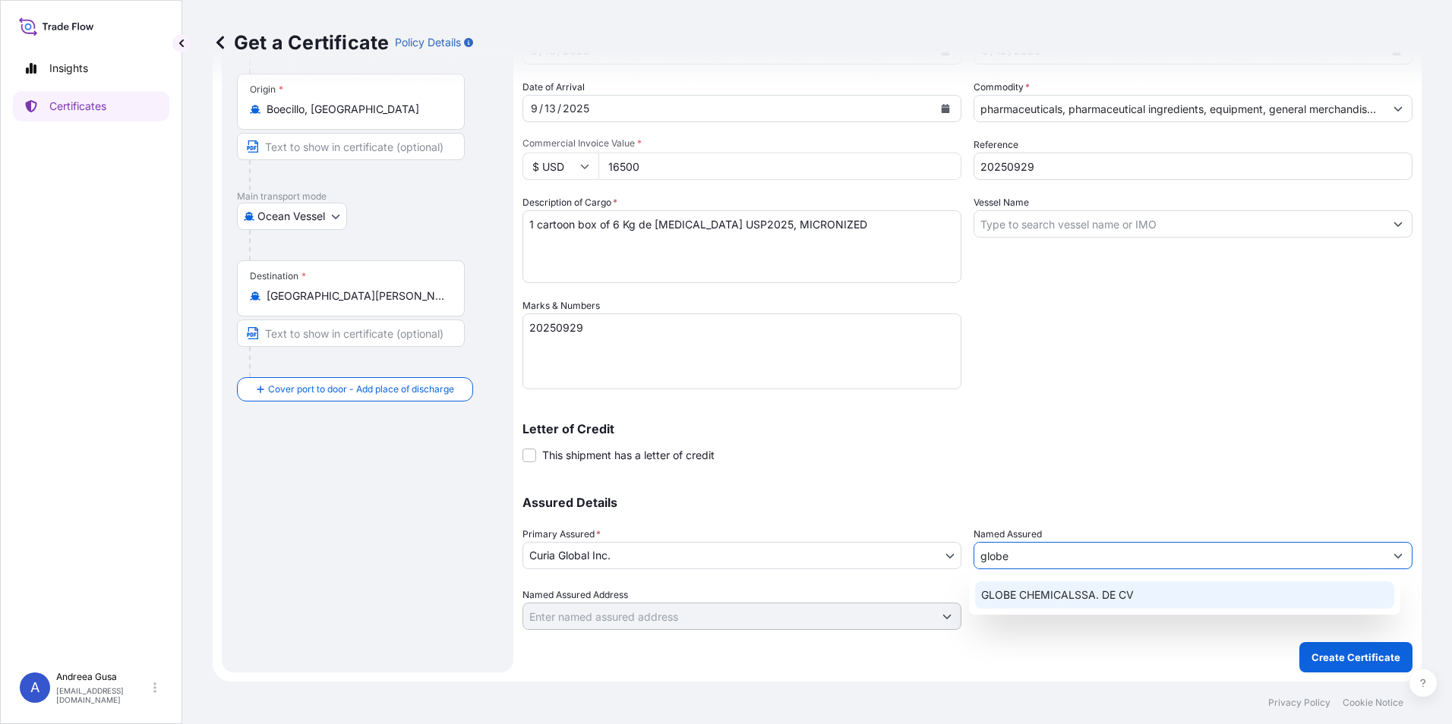
click at [1103, 594] on span "GLOBE CHEMICALSSA. DE CV" at bounding box center [1057, 595] width 153 height 15
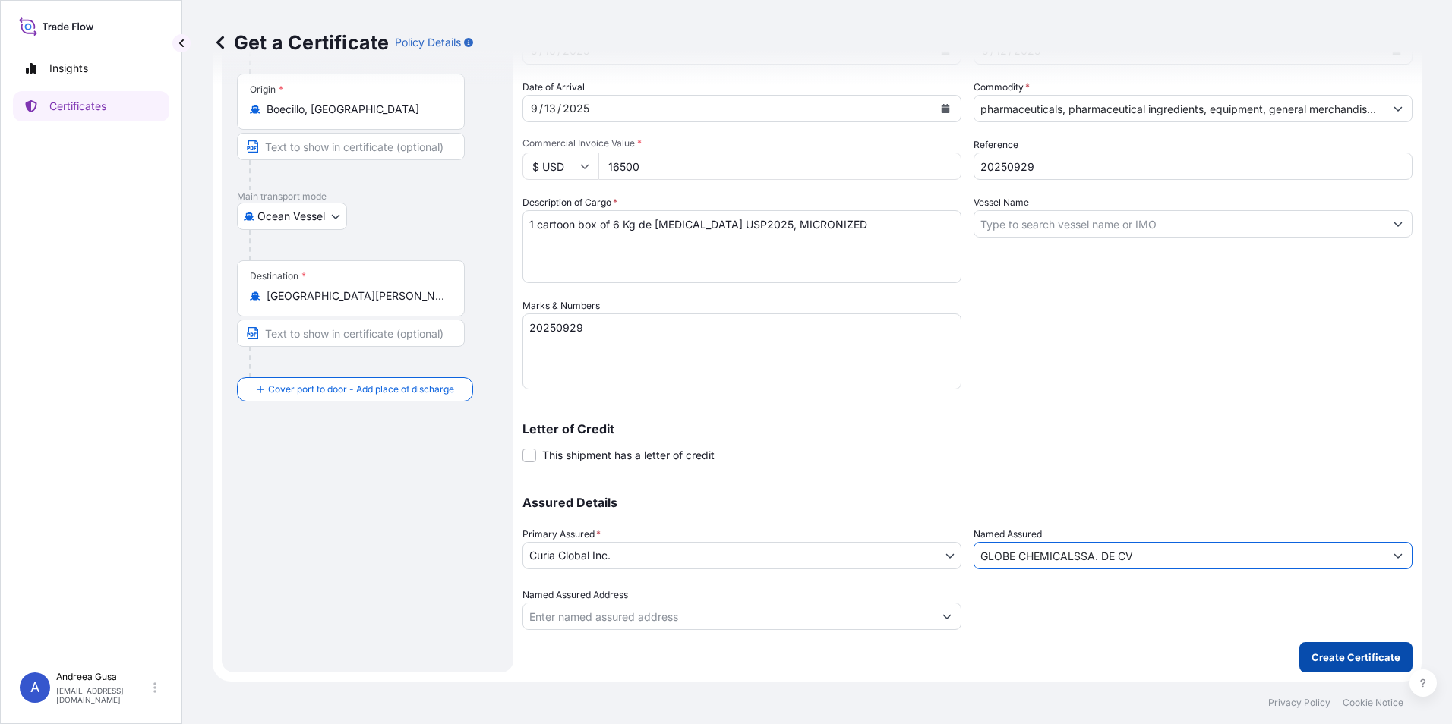
type input "GLOBE CHEMICALSSA. DE CV"
click at [1335, 646] on button "Create Certificate" at bounding box center [1355, 657] width 113 height 30
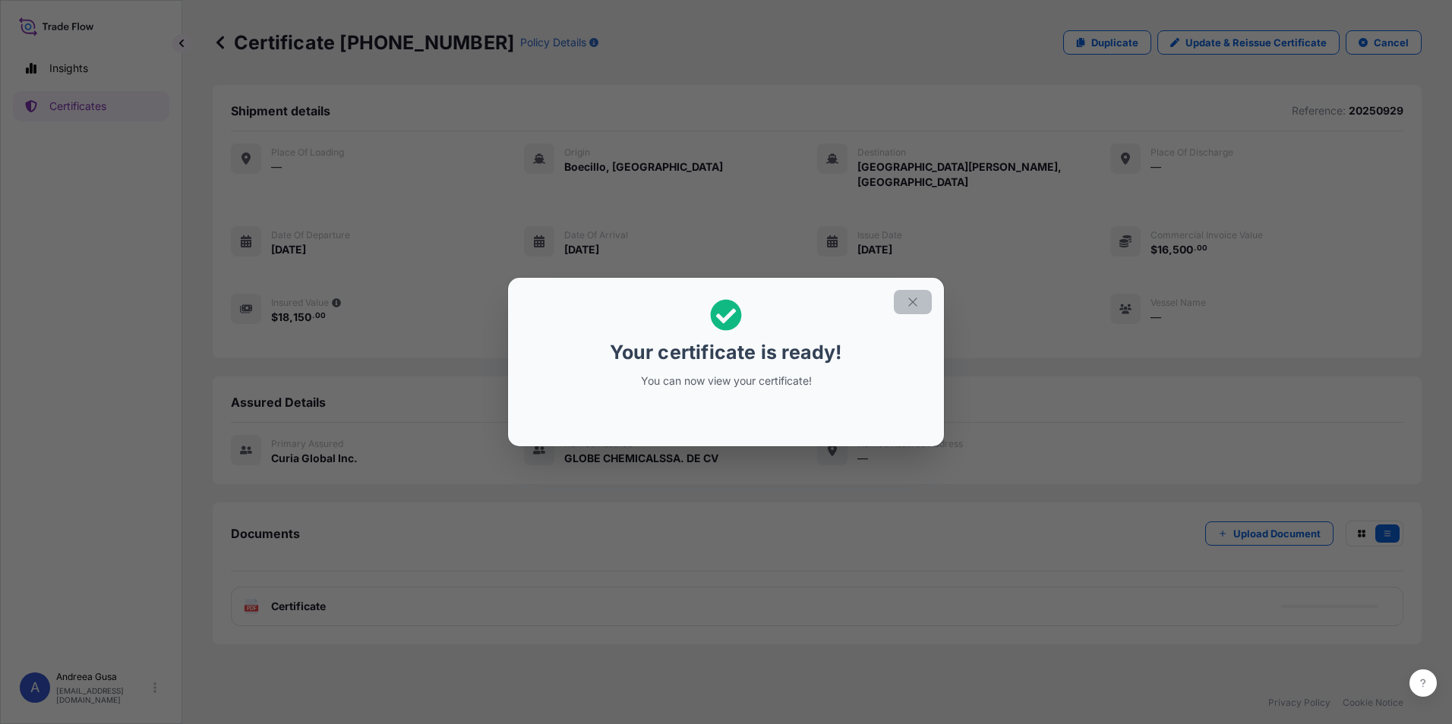
click at [914, 304] on icon "button" at bounding box center [913, 302] width 14 height 14
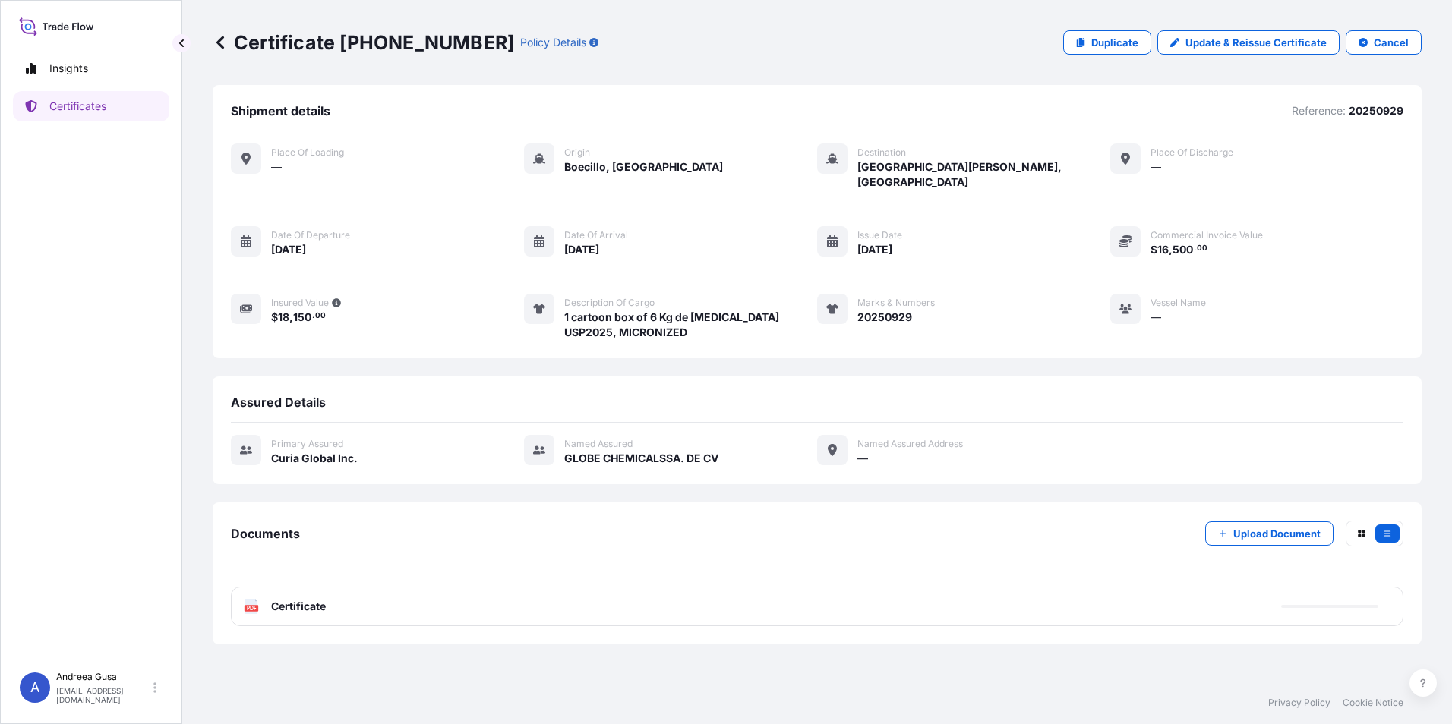
click at [292, 599] on span "Certificate" at bounding box center [298, 606] width 55 height 15
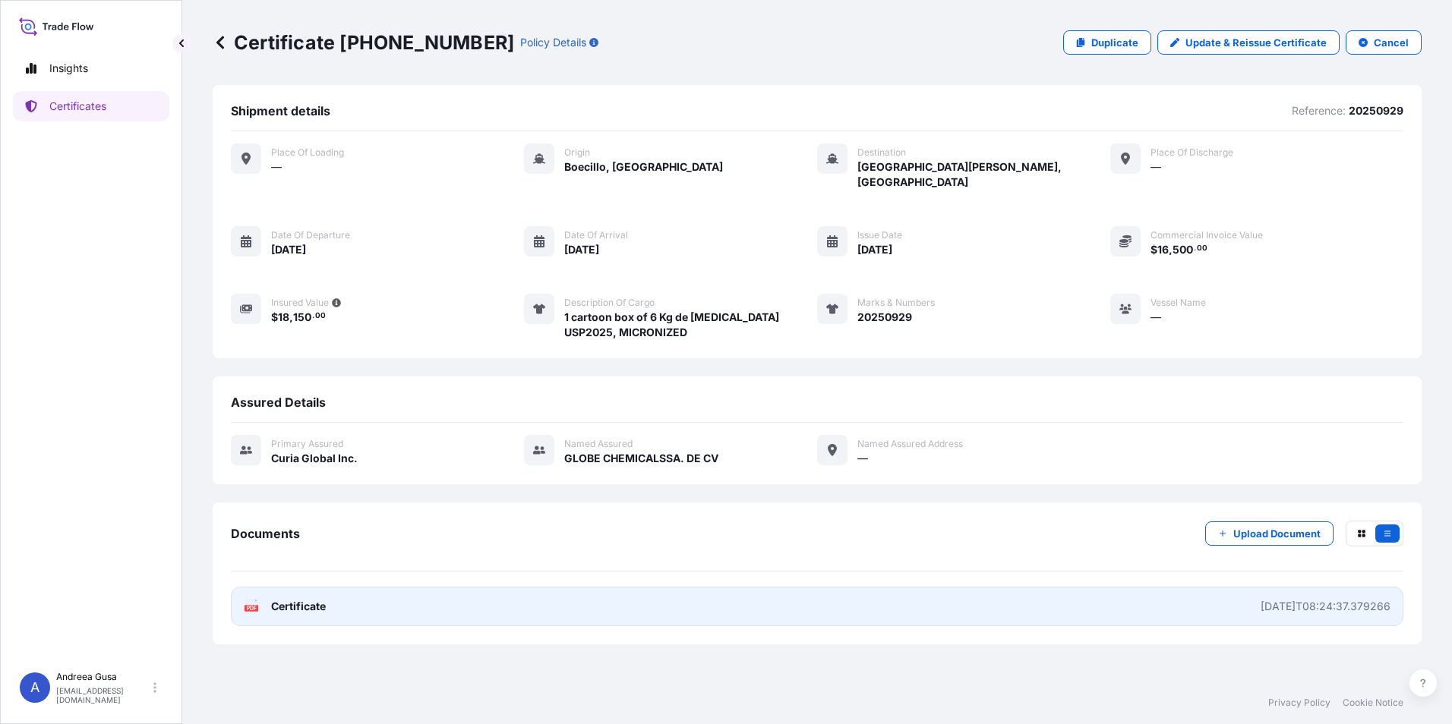
click at [288, 599] on span "Certificate" at bounding box center [298, 606] width 55 height 15
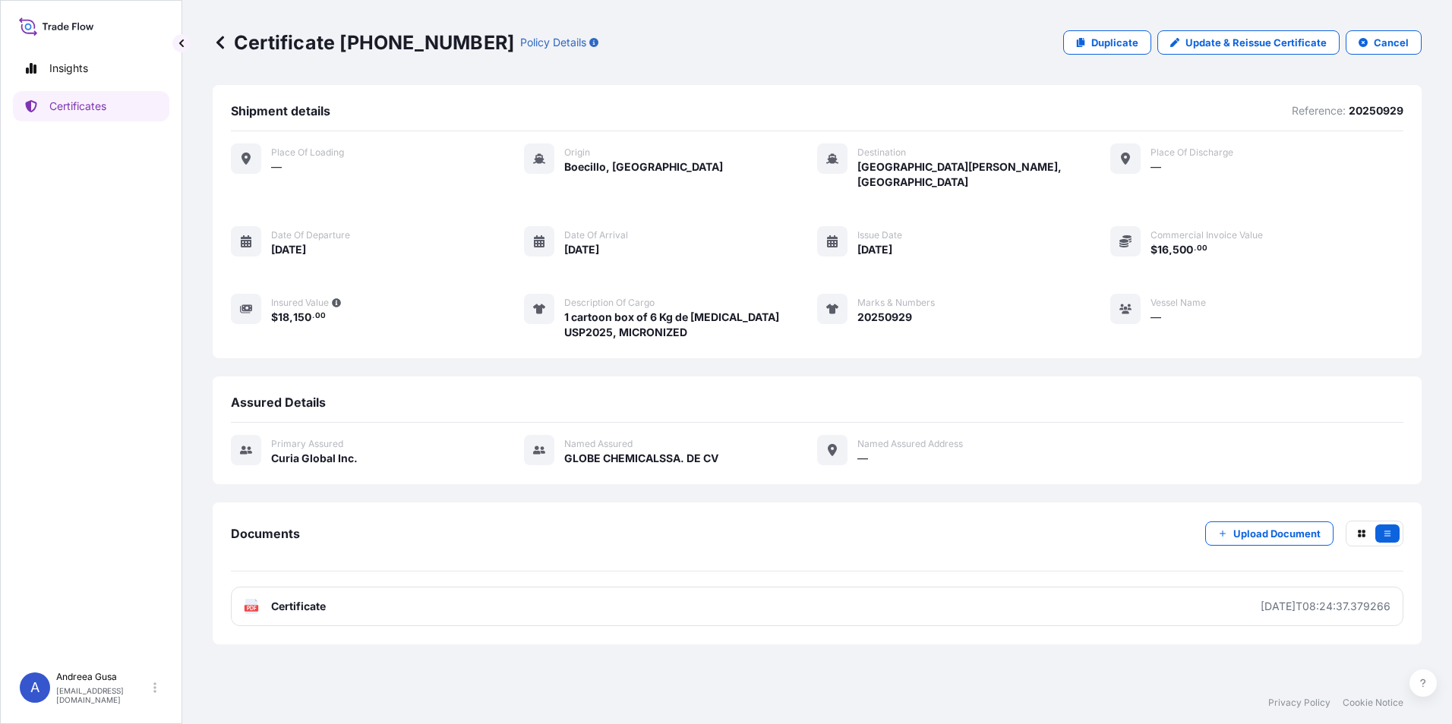
click at [955, 31] on div "Certificate [PHONE_NUMBER] Policy Details Duplicate Update & Reissue Certificat…" at bounding box center [817, 42] width 1209 height 24
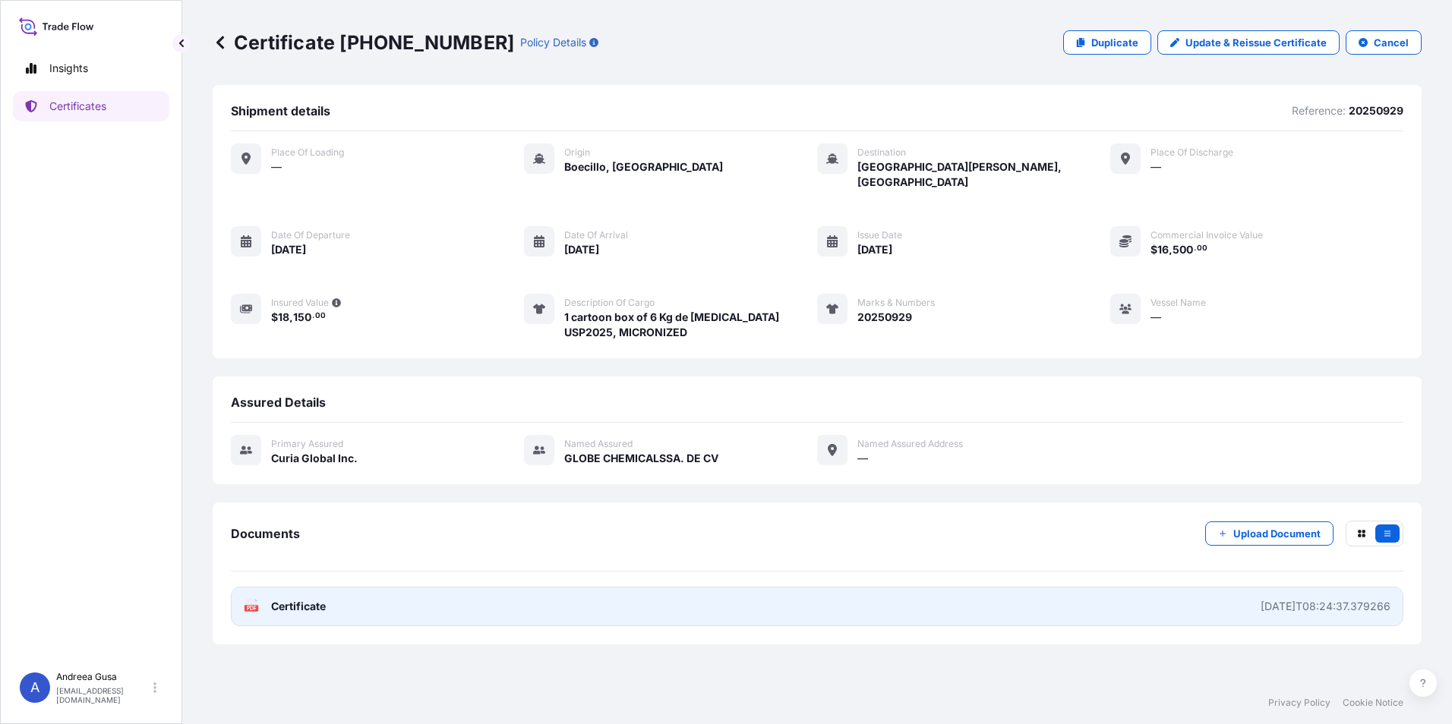
drag, startPoint x: 1065, startPoint y: 0, endPoint x: 951, endPoint y: 594, distance: 604.8
click at [951, 594] on link "PDF Certificate [DATE]T08:24:37.379266" at bounding box center [817, 606] width 1173 height 39
click at [302, 599] on span "Certificate" at bounding box center [298, 606] width 55 height 15
